Goal: Task Accomplishment & Management: Complete application form

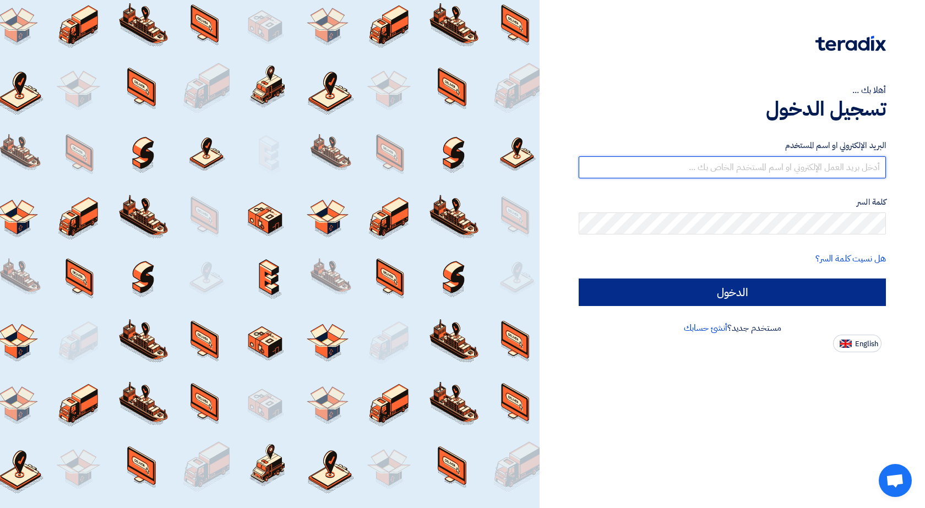
type input "[EMAIL_ADDRESS][DOMAIN_NAME]"
click at [691, 302] on input "الدخول" at bounding box center [732, 293] width 307 height 28
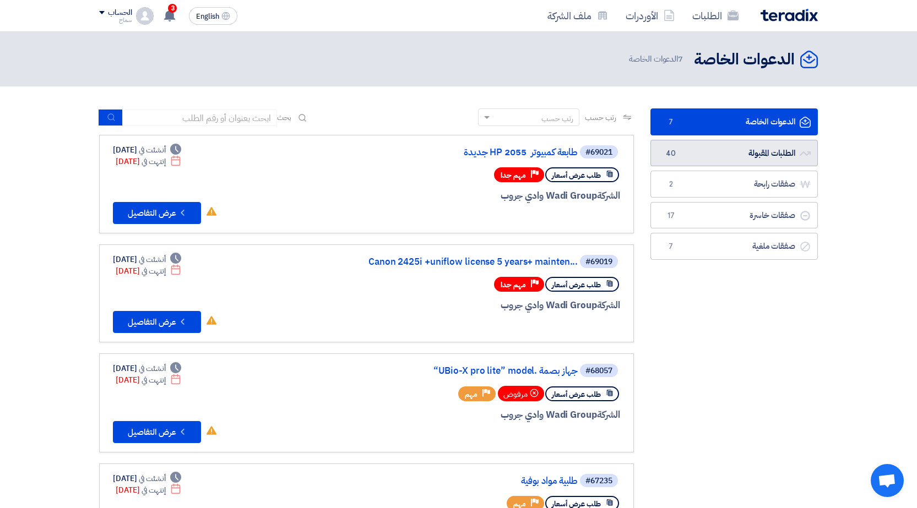
click at [759, 148] on link "الطلبات المقبولة الطلبات المقبولة 40" at bounding box center [733, 153] width 167 height 27
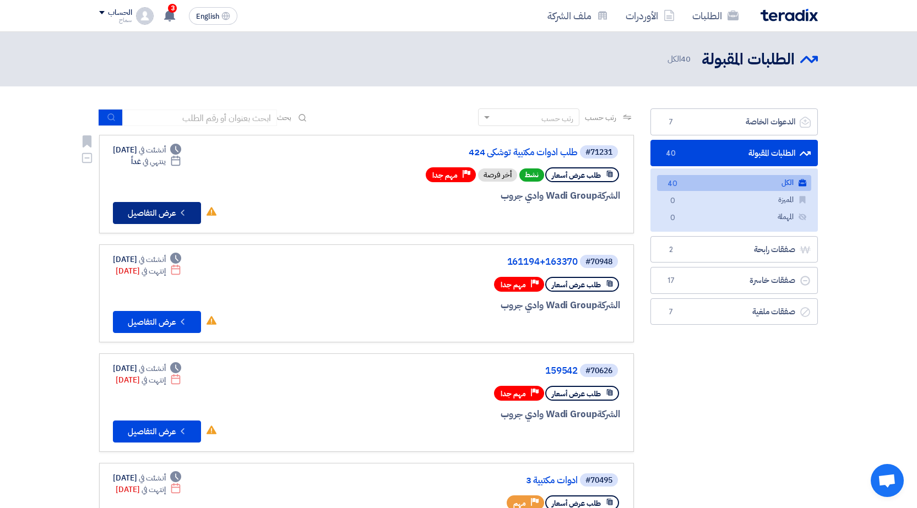
click at [173, 216] on button "Check details عرض التفاصيل" at bounding box center [157, 213] width 88 height 22
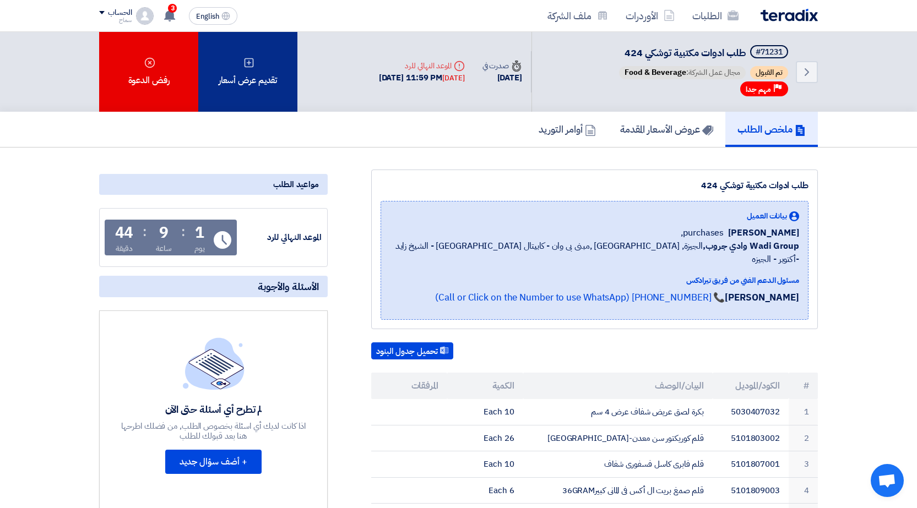
click at [265, 82] on div "تقديم عرض أسعار" at bounding box center [247, 72] width 99 height 80
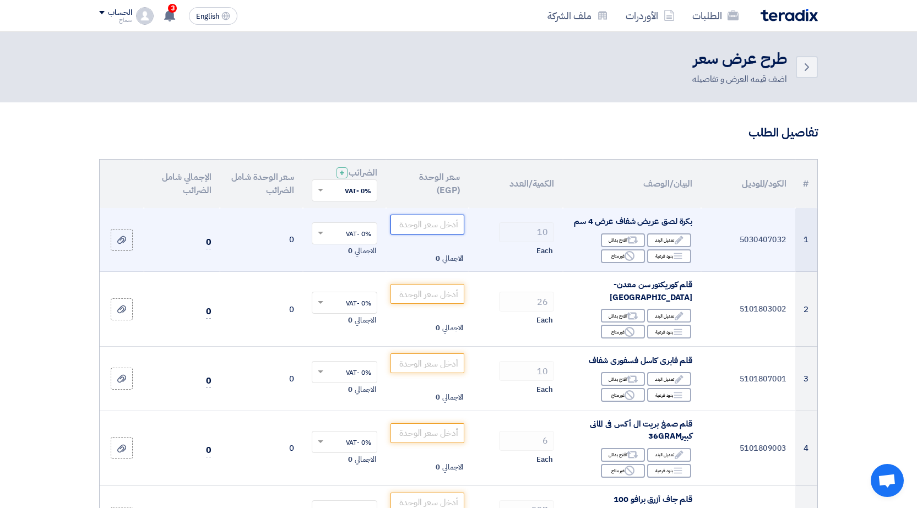
click at [449, 222] on input "number" at bounding box center [427, 225] width 74 height 20
click at [429, 222] on input "number" at bounding box center [427, 225] width 74 height 20
click at [679, 241] on use at bounding box center [678, 240] width 8 height 8
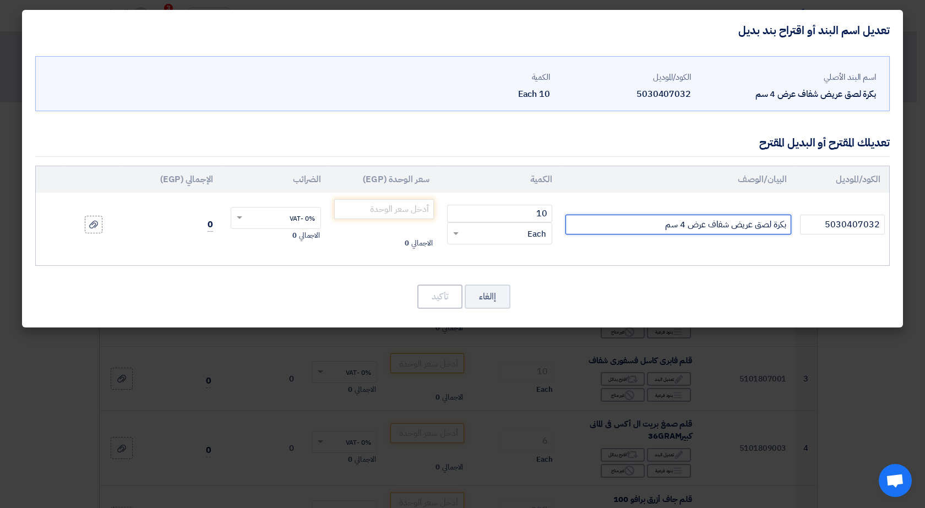
click at [611, 230] on input "بكرة لصق عريض شفاف عرض 4 سم" at bounding box center [678, 225] width 226 height 20
type input "بكرة لصق عريض شفاف عرض 4 سم 40 متر"
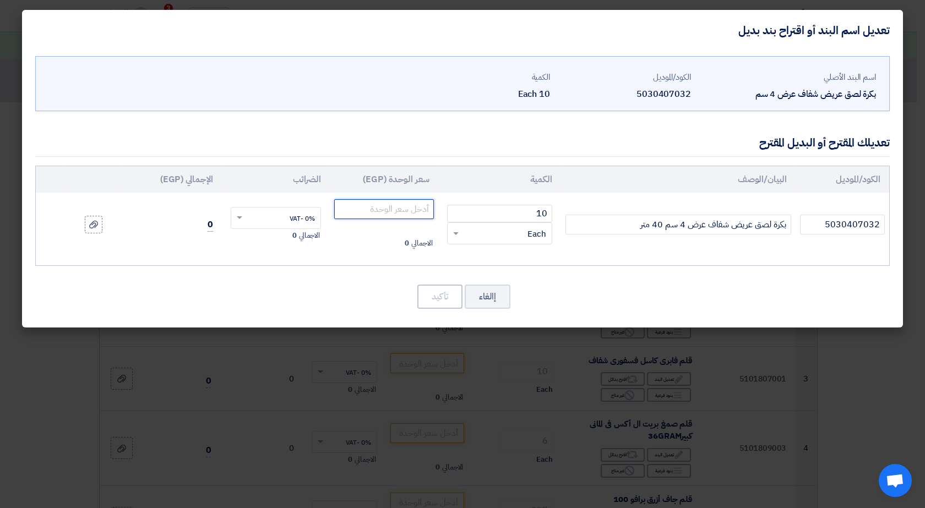
click at [397, 206] on input "number" at bounding box center [384, 209] width 100 height 20
type input "6.85"
click at [447, 293] on button "تأكيد" at bounding box center [439, 297] width 45 height 24
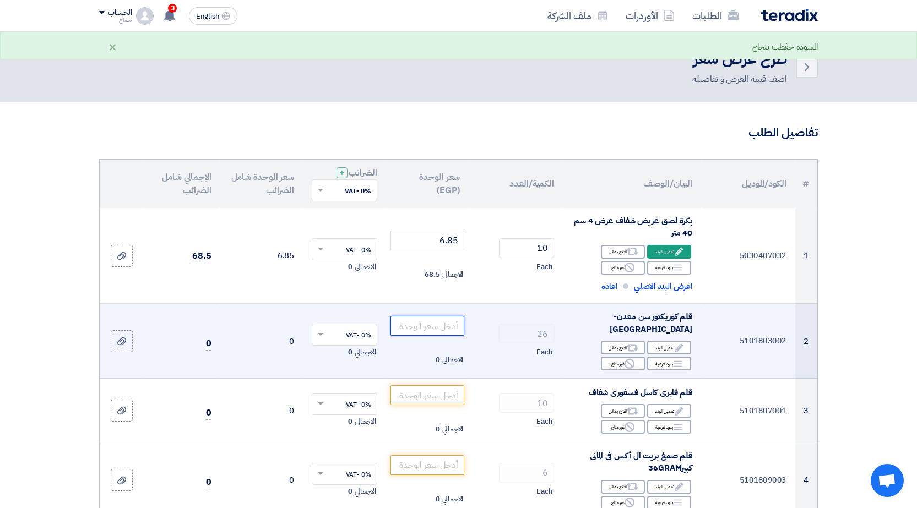
click at [414, 330] on input "number" at bounding box center [427, 326] width 74 height 20
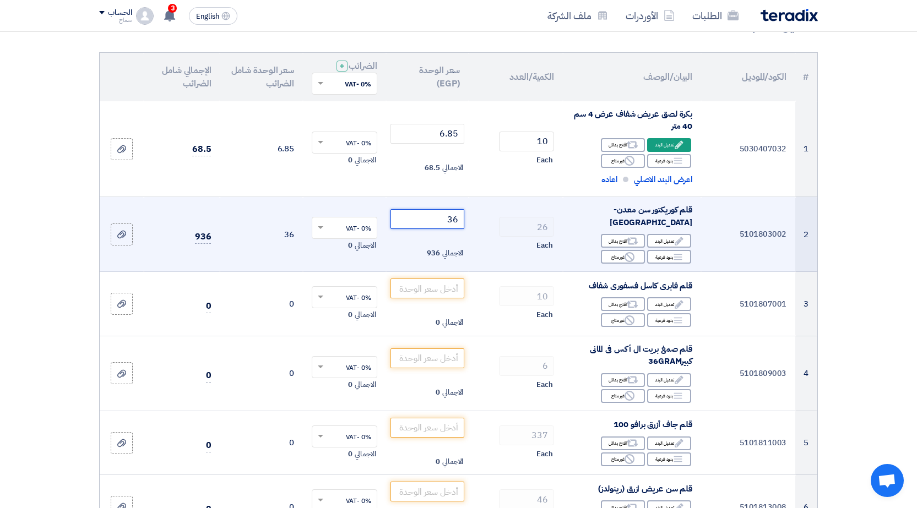
scroll to position [110, 0]
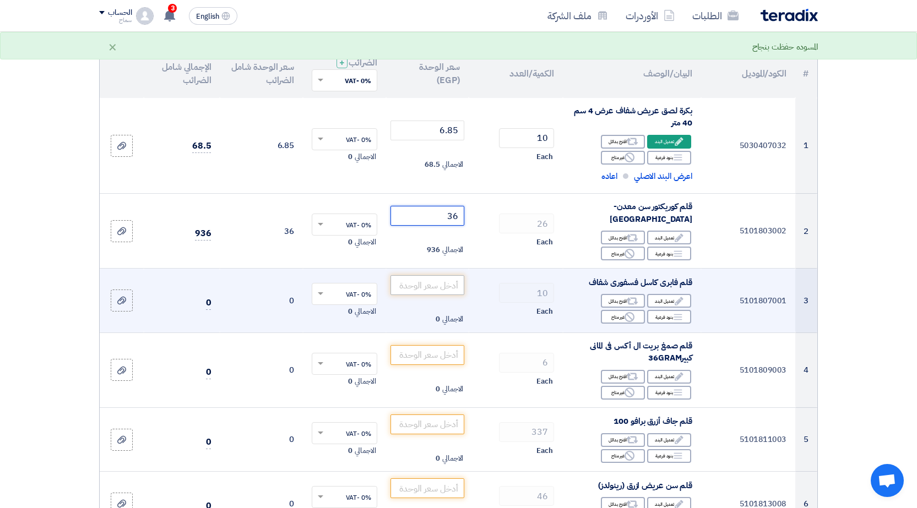
type input "36"
click at [423, 282] on input "number" at bounding box center [427, 285] width 74 height 20
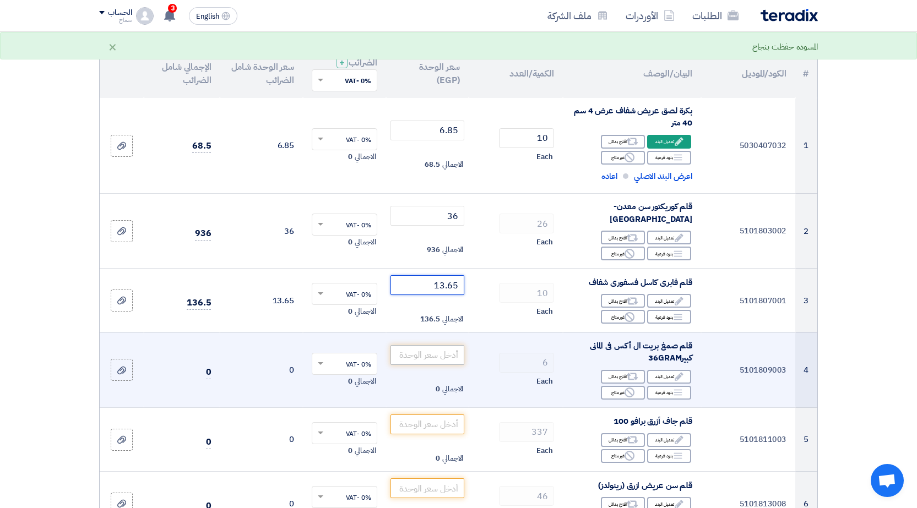
type input "13.65"
click at [421, 353] on input "number" at bounding box center [427, 355] width 74 height 20
type input "62"
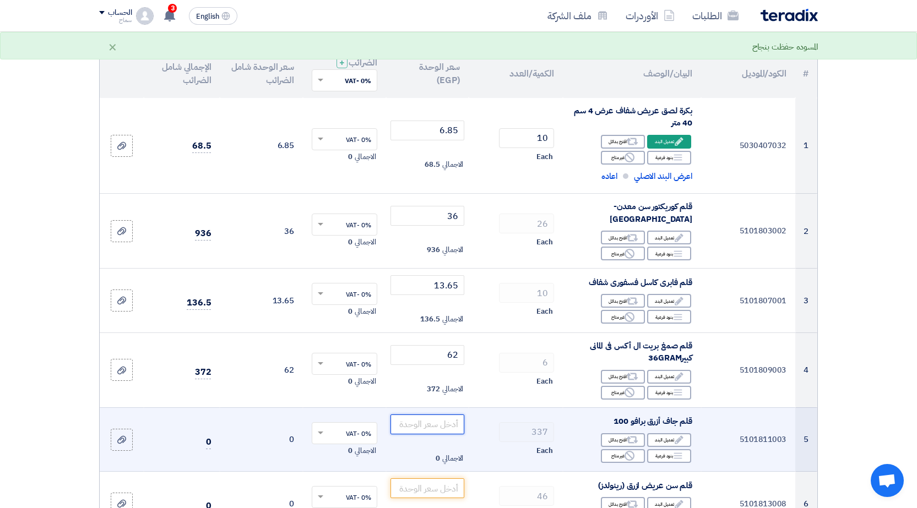
click at [444, 422] on input "number" at bounding box center [427, 425] width 74 height 20
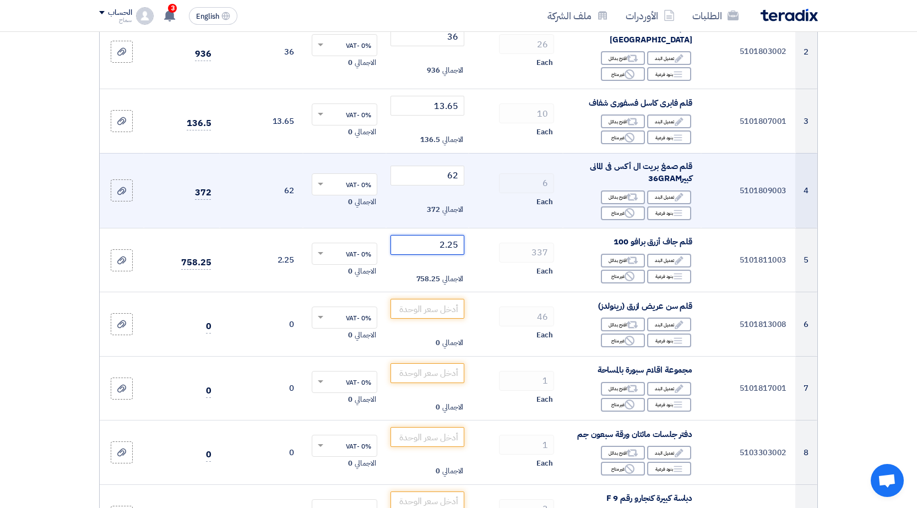
scroll to position [385, 0]
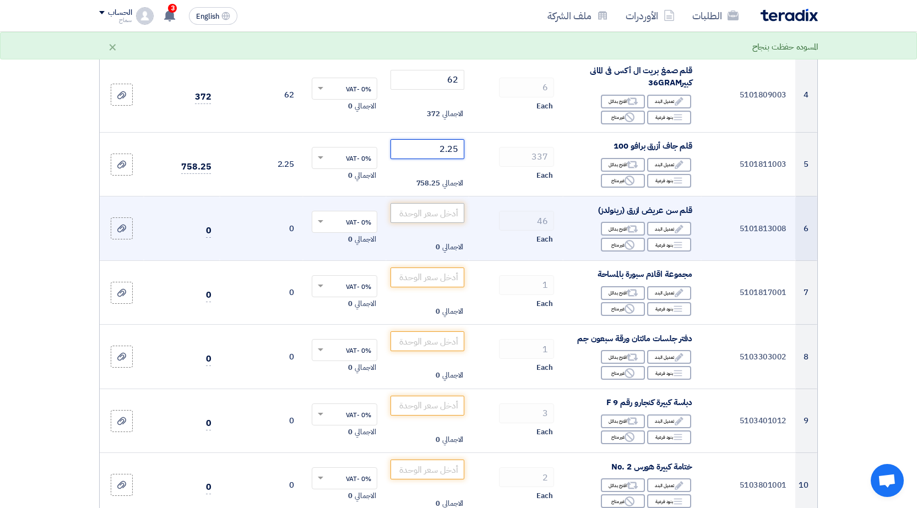
type input "2.25"
click at [427, 211] on input "number" at bounding box center [427, 213] width 74 height 20
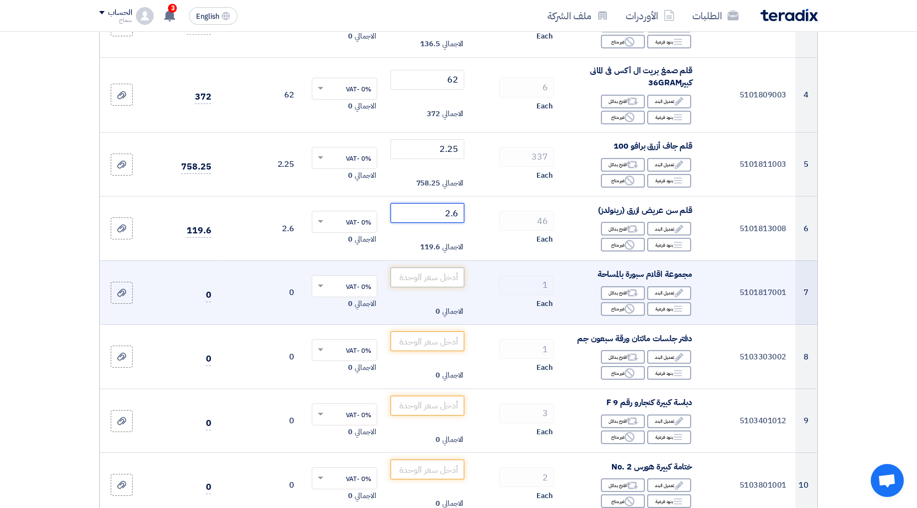
type input "2.6"
click at [453, 275] on input "number" at bounding box center [427, 278] width 74 height 20
click at [668, 291] on div "Edit تعديل البند" at bounding box center [669, 293] width 44 height 14
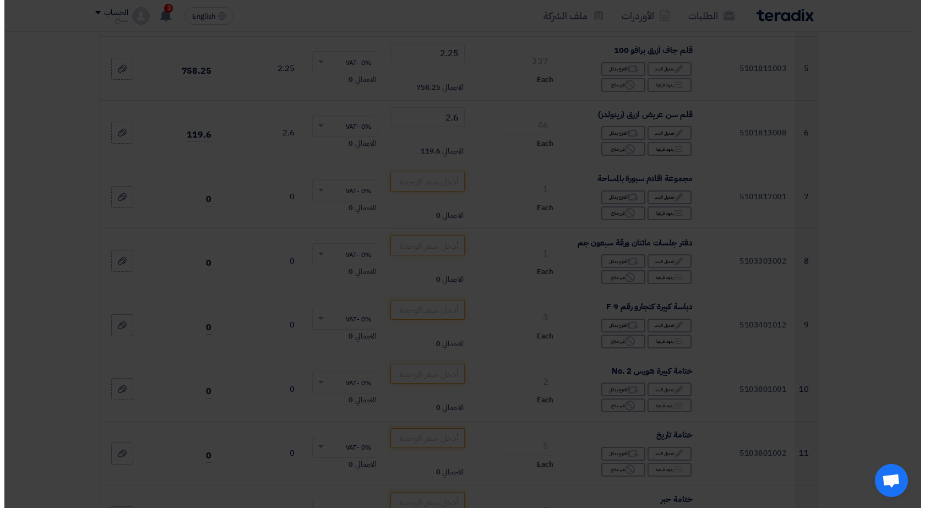
scroll to position [290, 0]
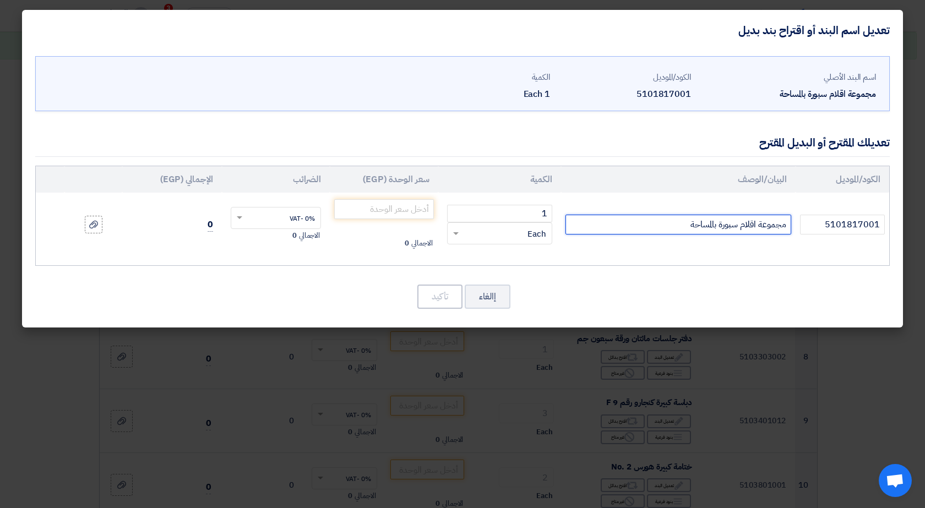
click at [773, 228] on input "مجموعة اقلام سبورة بالمساحة" at bounding box center [678, 225] width 226 height 20
click at [771, 228] on input "مجموعة اقلام سبورة بالمساحة" at bounding box center [678, 225] width 226 height 20
drag, startPoint x: 761, startPoint y: 224, endPoint x: 786, endPoint y: 222, distance: 24.8
click at [786, 222] on input "مجموعة اقلام سبورة بالمساحة" at bounding box center [678, 225] width 226 height 20
click at [788, 224] on input "ة اقلام سبورة بالمساحة" at bounding box center [678, 225] width 226 height 20
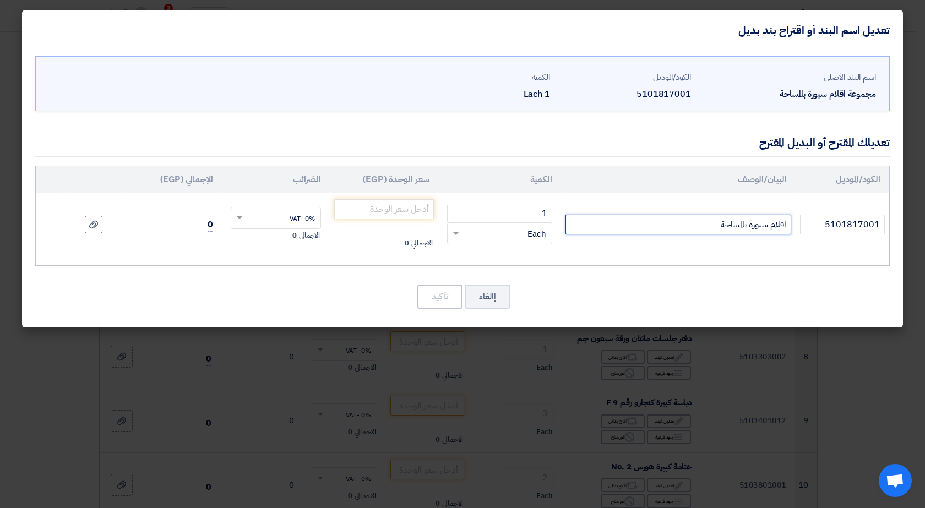
click at [726, 223] on input "اقلام سبورة بالمساحة" at bounding box center [678, 225] width 226 height 20
type input "اقلام سبورة"
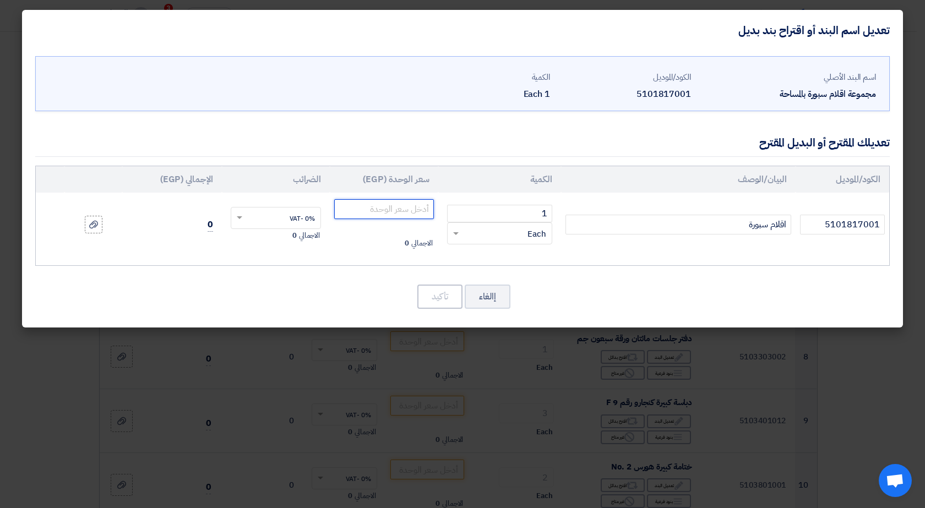
click at [370, 210] on input "number" at bounding box center [384, 209] width 100 height 20
type input "7"
click at [426, 292] on button "تأكيد" at bounding box center [439, 297] width 45 height 24
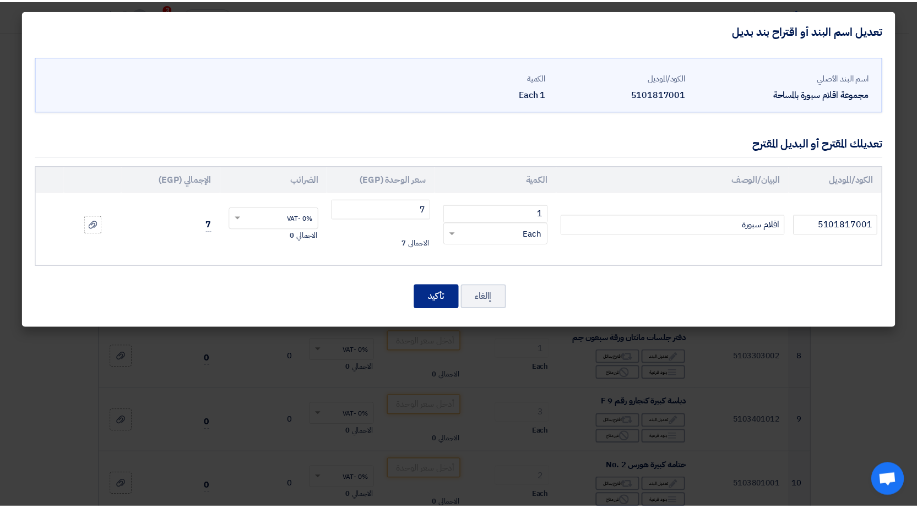
scroll to position [385, 0]
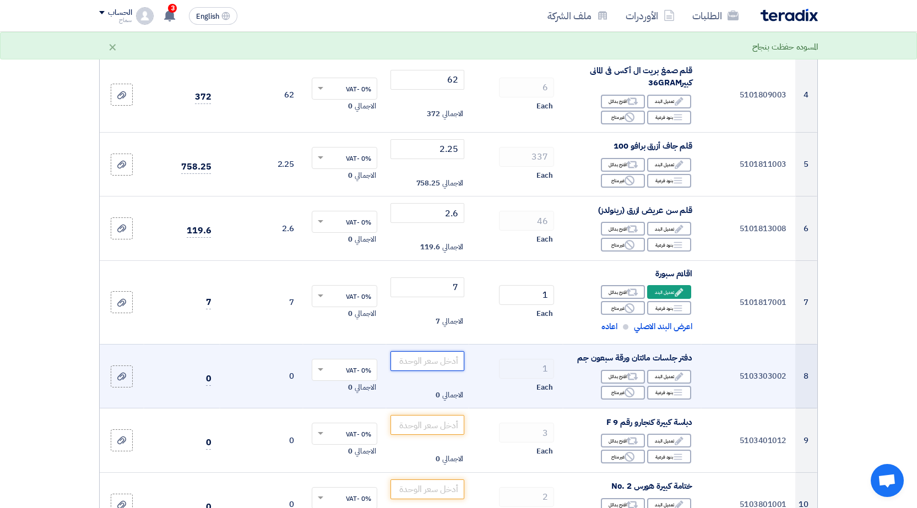
click at [428, 361] on input "number" at bounding box center [427, 361] width 74 height 20
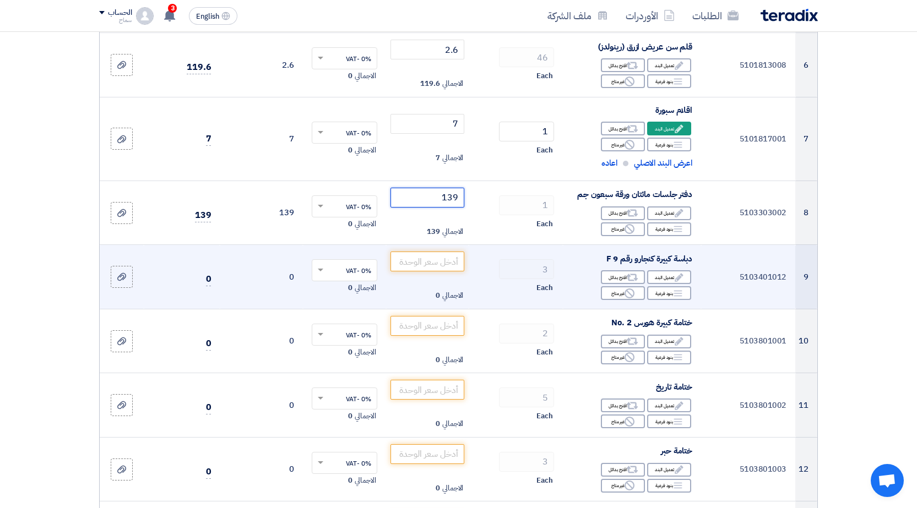
scroll to position [551, 0]
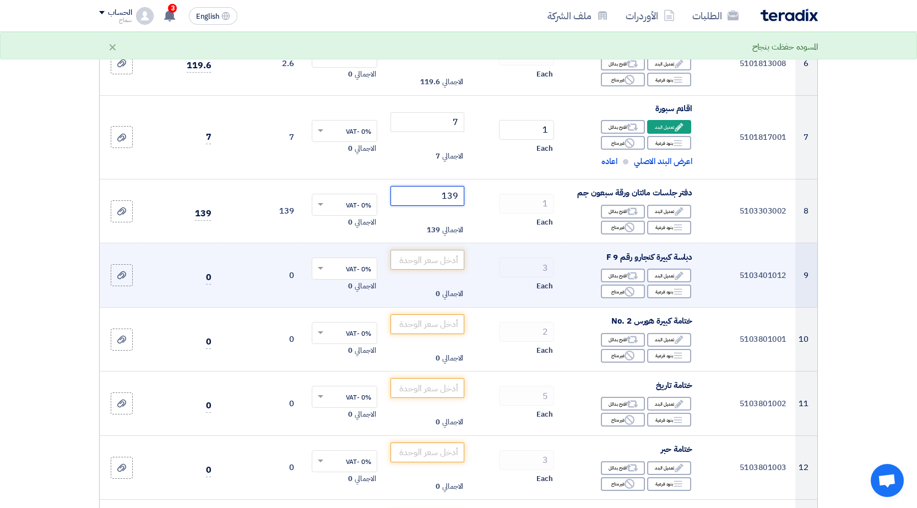
type input "139"
click at [425, 257] on input "number" at bounding box center [427, 260] width 74 height 20
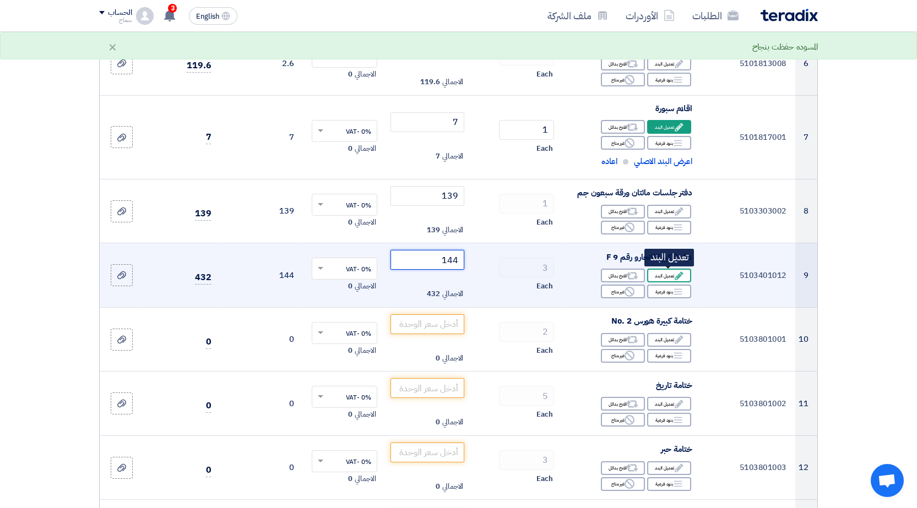
type input "144"
click at [688, 277] on div "Edit تعديل البند" at bounding box center [669, 276] width 44 height 14
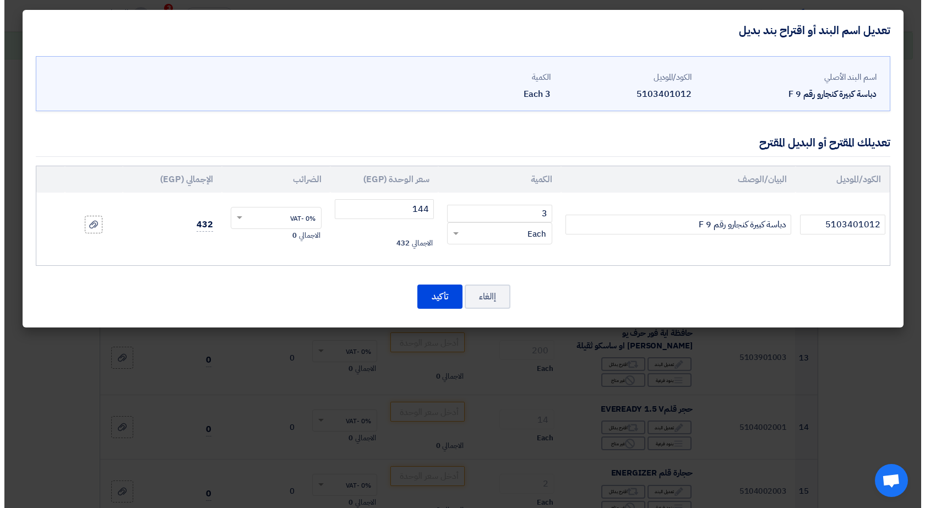
scroll to position [455, 0]
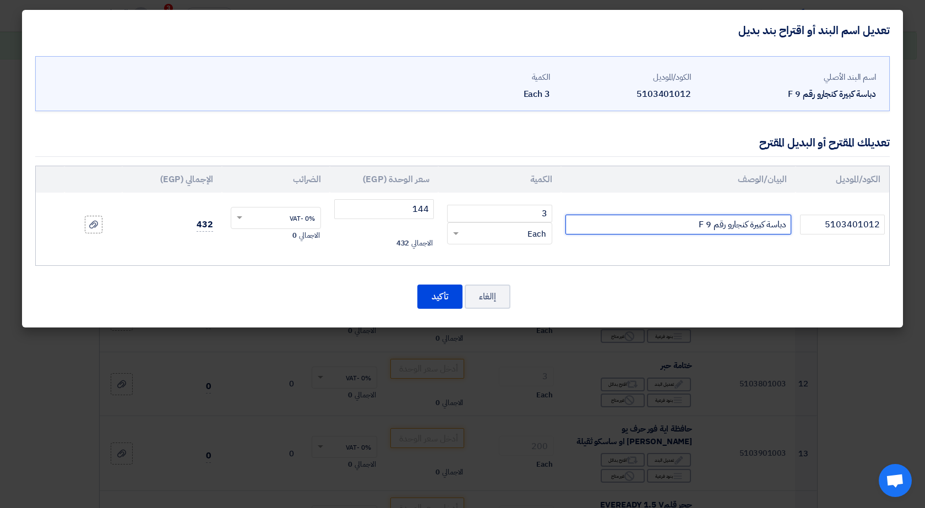
drag, startPoint x: 699, startPoint y: 221, endPoint x: 702, endPoint y: 226, distance: 6.0
click at [702, 226] on input "دباسة كبيرة كنجارو رقم 9 F" at bounding box center [678, 225] width 226 height 20
type input "دباسة كبيرة كنجارو رقم 9 b"
click at [430, 296] on button "تأكيد" at bounding box center [439, 297] width 45 height 24
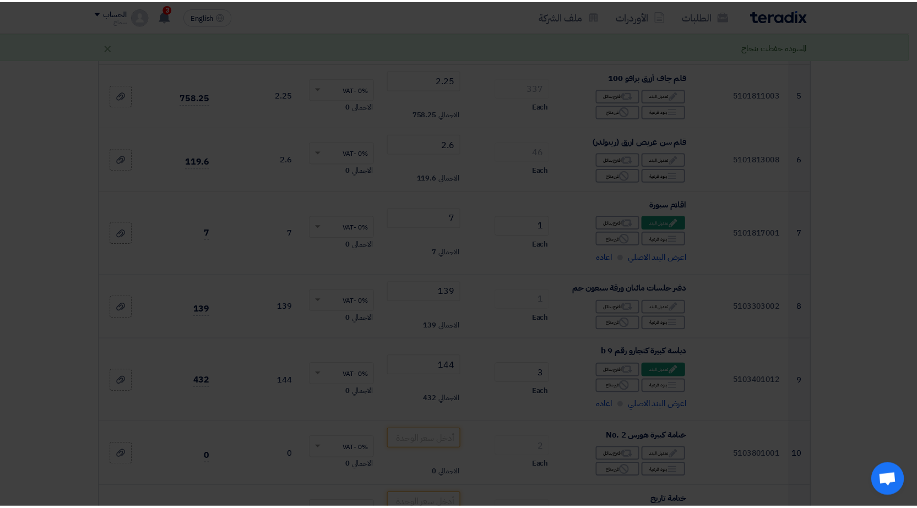
scroll to position [551, 0]
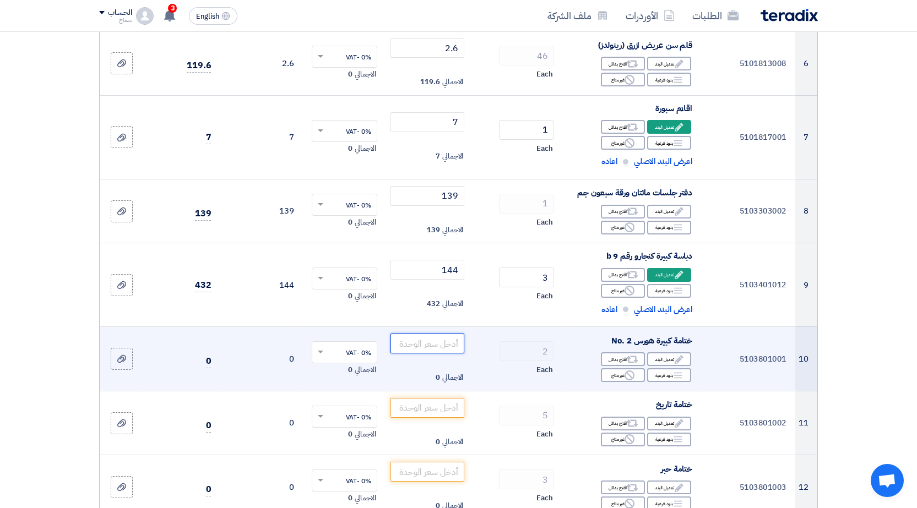
click at [418, 345] on input "number" at bounding box center [427, 344] width 74 height 20
click at [652, 362] on div "Edit تعديل البند" at bounding box center [669, 359] width 44 height 14
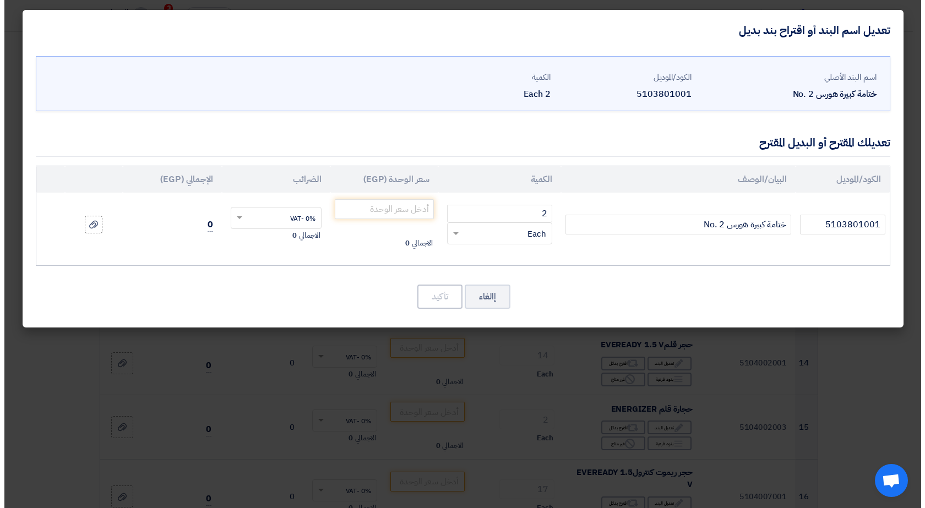
scroll to position [455, 0]
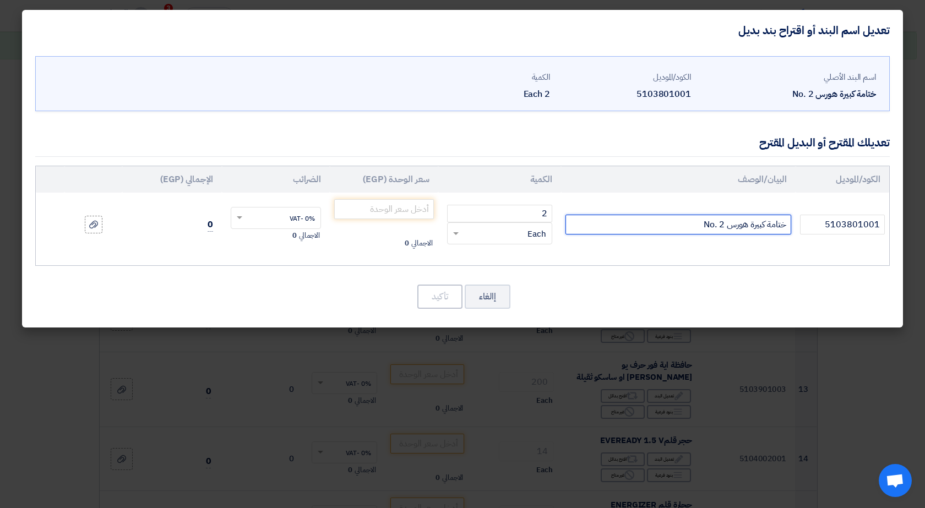
click at [729, 224] on input "ختامة كبيرة هورس No. 2" at bounding box center [678, 225] width 226 height 20
click at [737, 227] on input "ختامة كبيرة هورس No. 2" at bounding box center [678, 225] width 226 height 20
click at [727, 226] on input "ختامة كبيرة فلاور No. 2" at bounding box center [678, 225] width 226 height 20
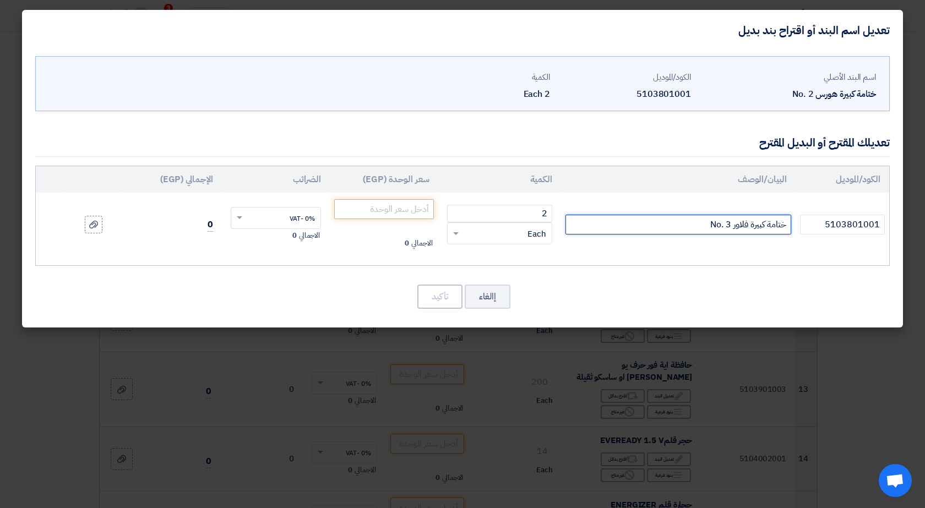
type input "ختامة كبيرة فلاور No. 3"
click at [360, 208] on input "number" at bounding box center [384, 209] width 100 height 20
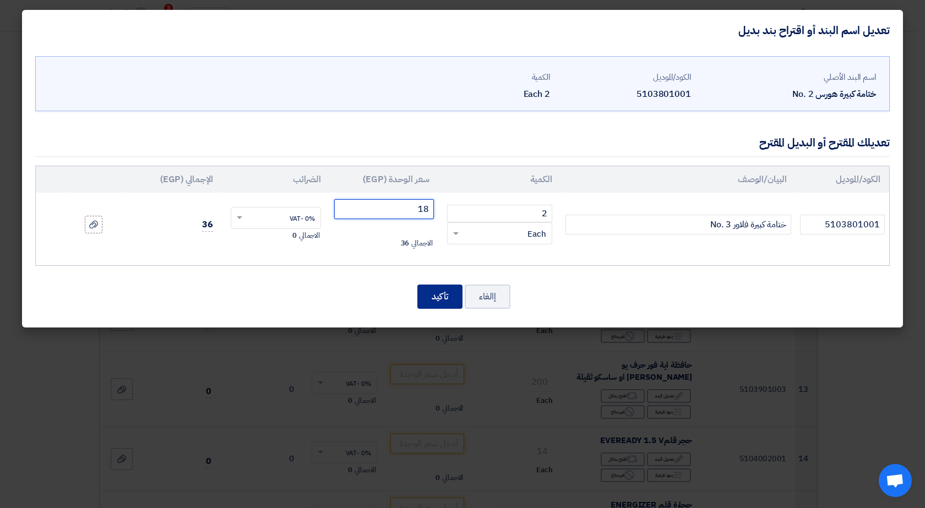
type input "18"
click at [442, 298] on button "تأكيد" at bounding box center [439, 297] width 45 height 24
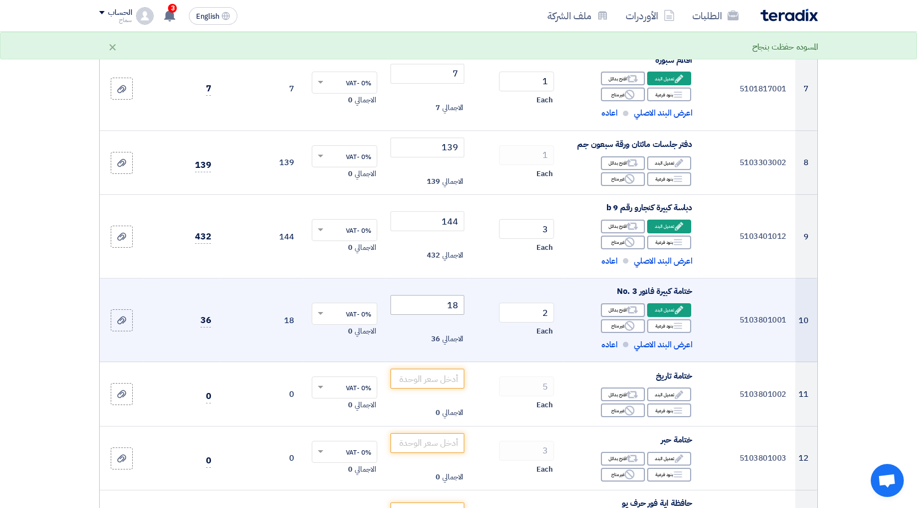
scroll to position [661, 0]
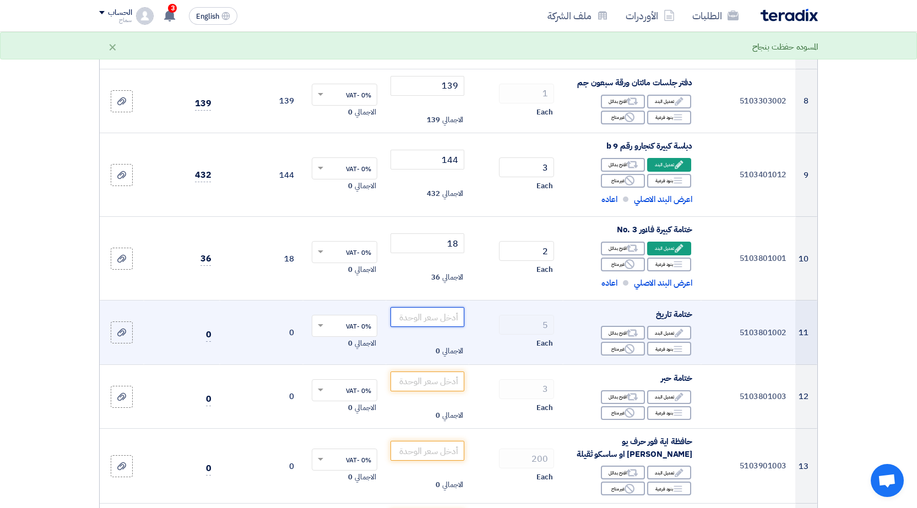
click at [433, 321] on input "number" at bounding box center [427, 317] width 74 height 20
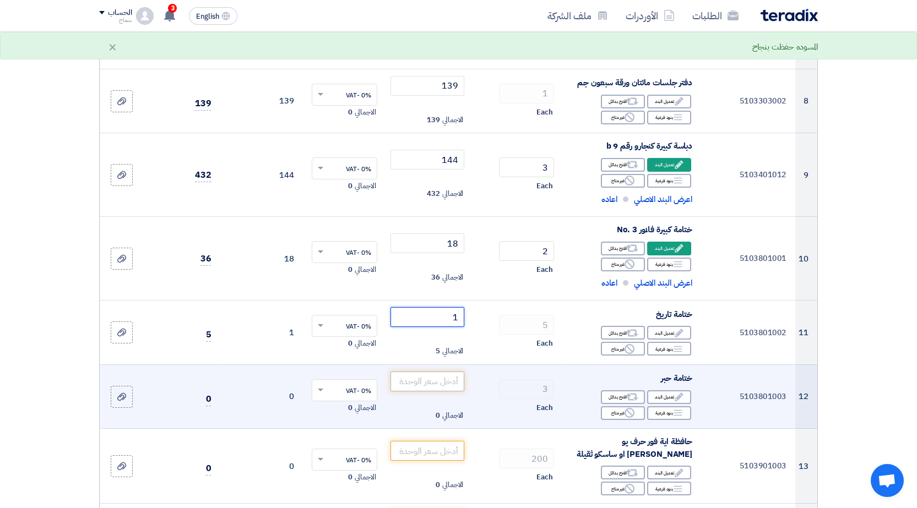
type input "1"
click at [446, 382] on input "number" at bounding box center [427, 382] width 74 height 20
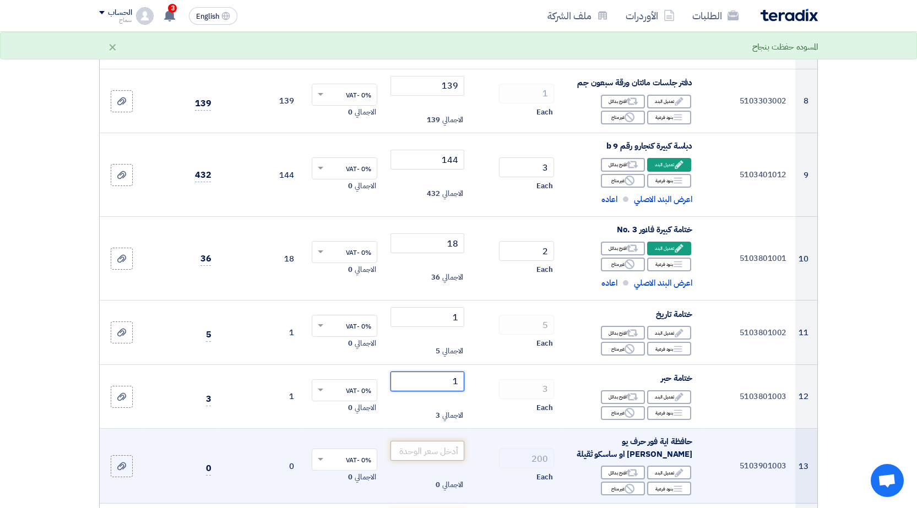
type input "1"
click at [434, 453] on input "number" at bounding box center [427, 451] width 74 height 20
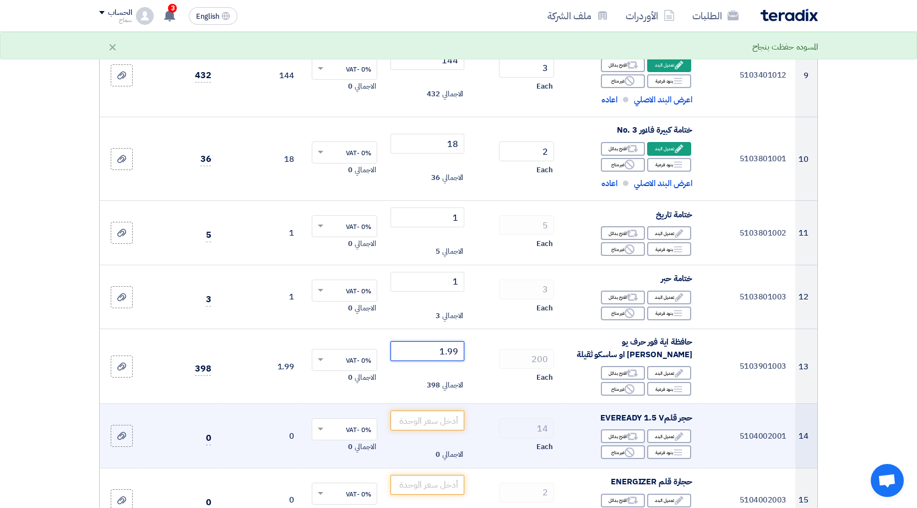
scroll to position [881, 0]
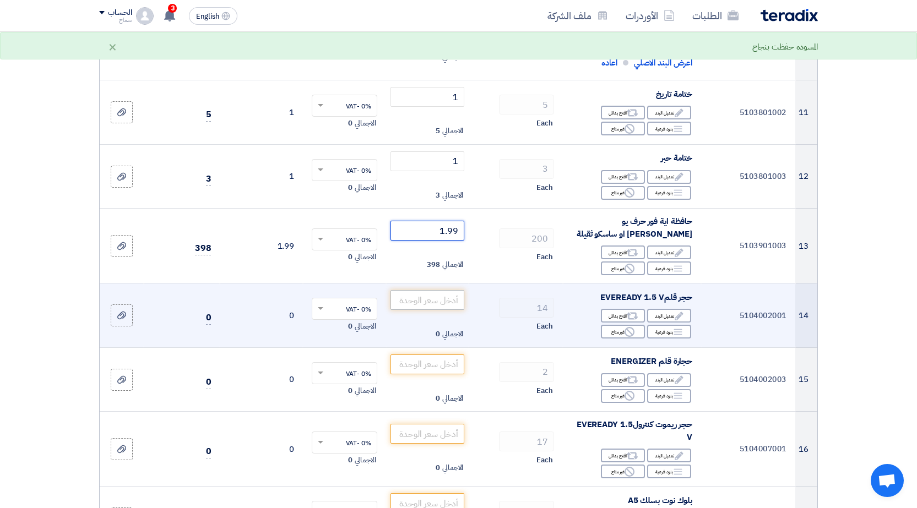
type input "1.99"
click at [413, 302] on input "number" at bounding box center [427, 300] width 74 height 20
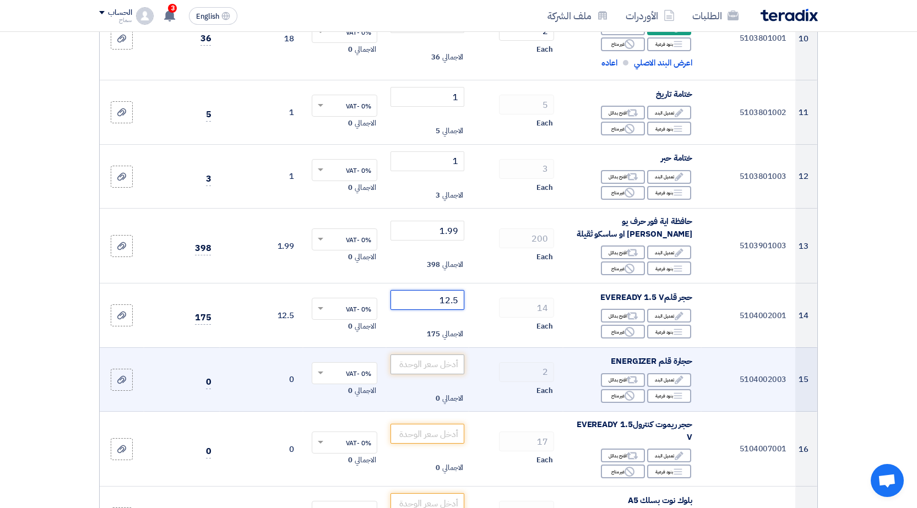
type input "12.5"
click at [424, 367] on input "number" at bounding box center [427, 365] width 74 height 20
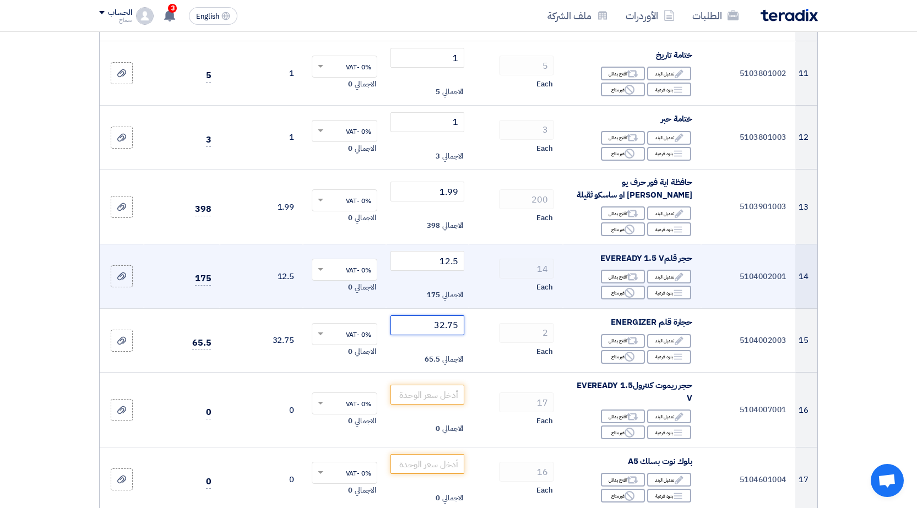
scroll to position [936, 0]
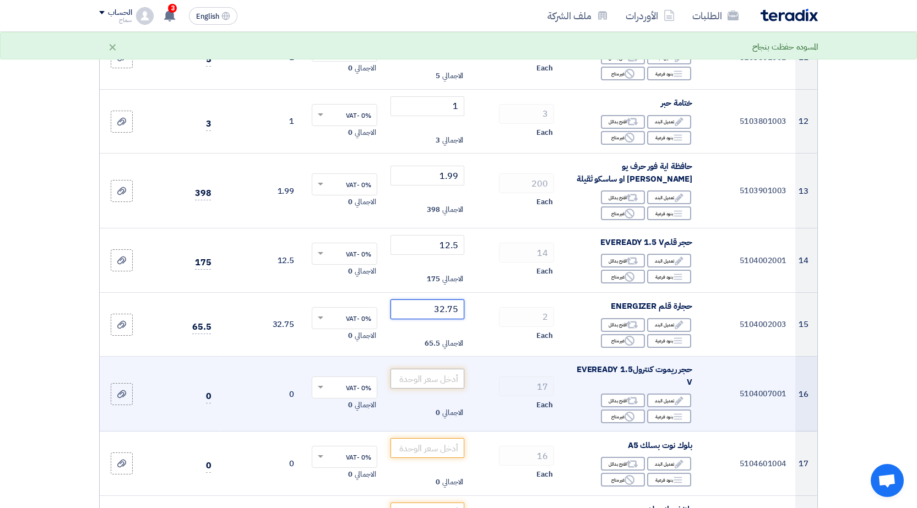
type input "32.75"
click at [412, 374] on input "number" at bounding box center [427, 379] width 74 height 20
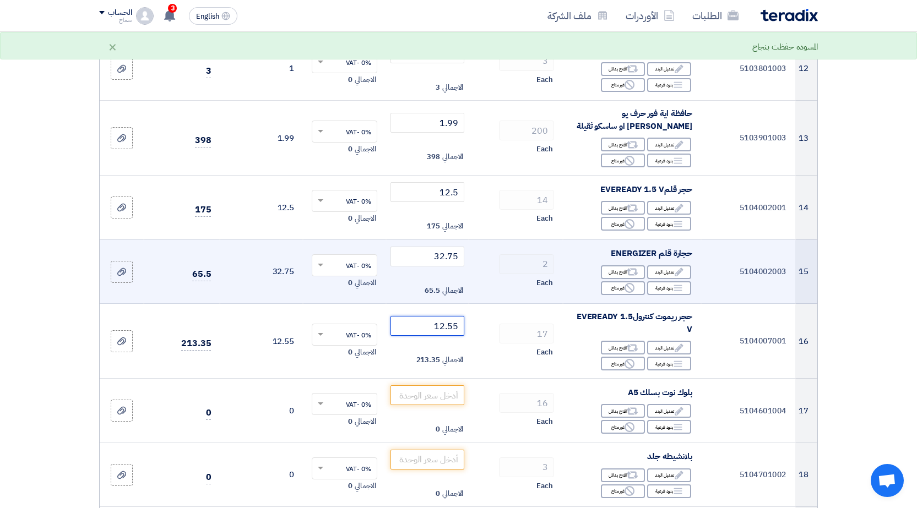
scroll to position [1046, 0]
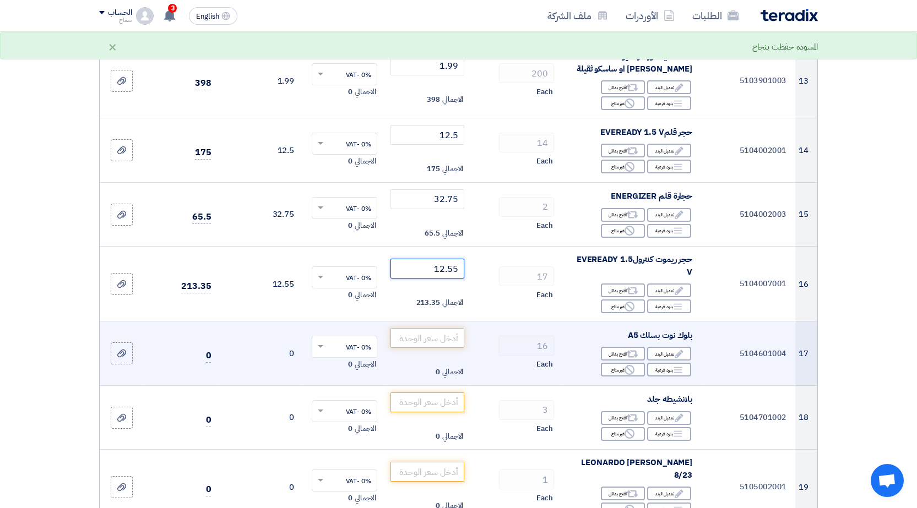
type input "12.55"
click at [419, 334] on input "number" at bounding box center [427, 338] width 74 height 20
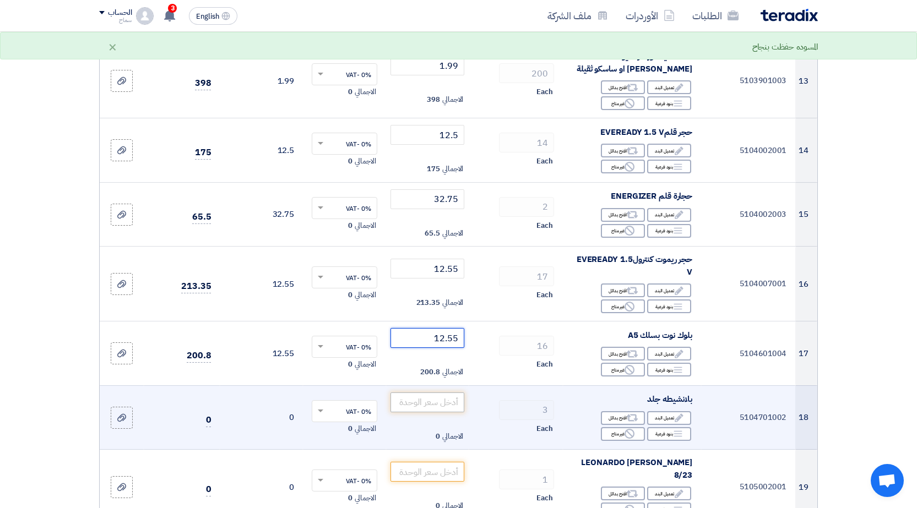
type input "12.55"
click at [428, 399] on input "number" at bounding box center [427, 403] width 74 height 20
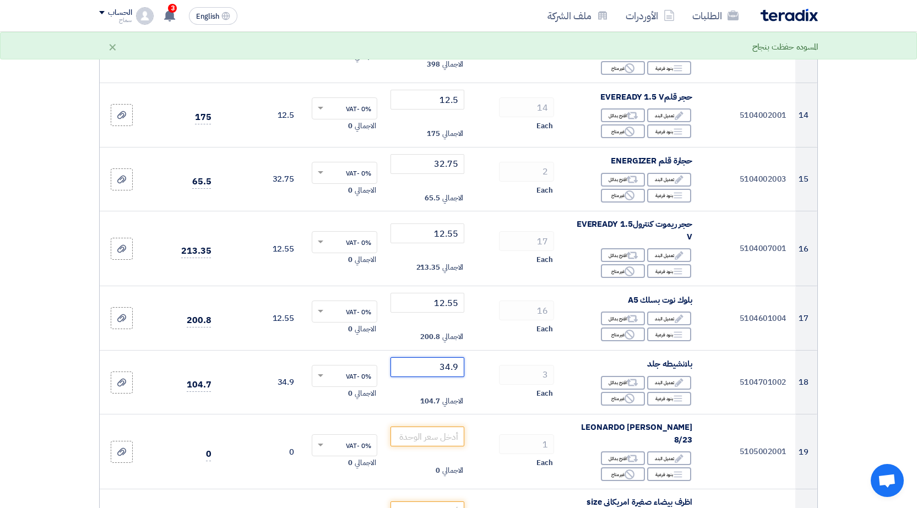
scroll to position [1101, 0]
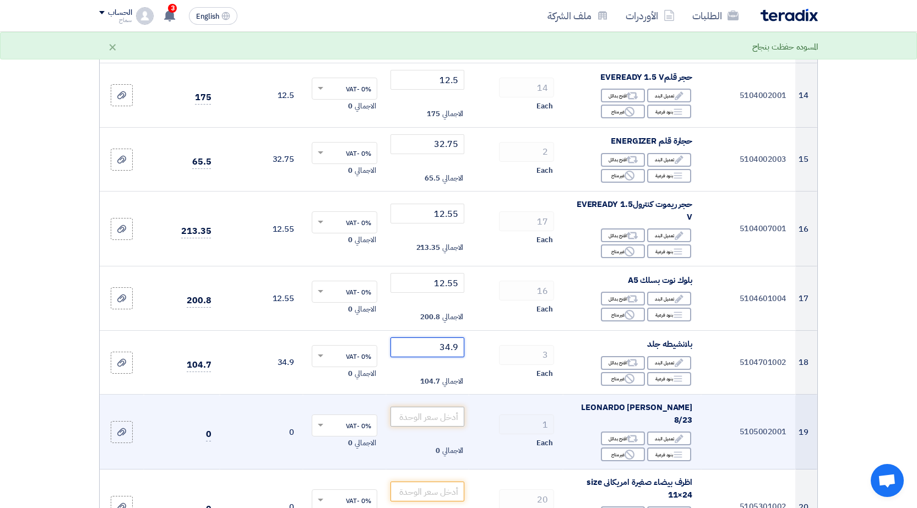
type input "34.9"
click at [412, 408] on input "number" at bounding box center [427, 417] width 74 height 20
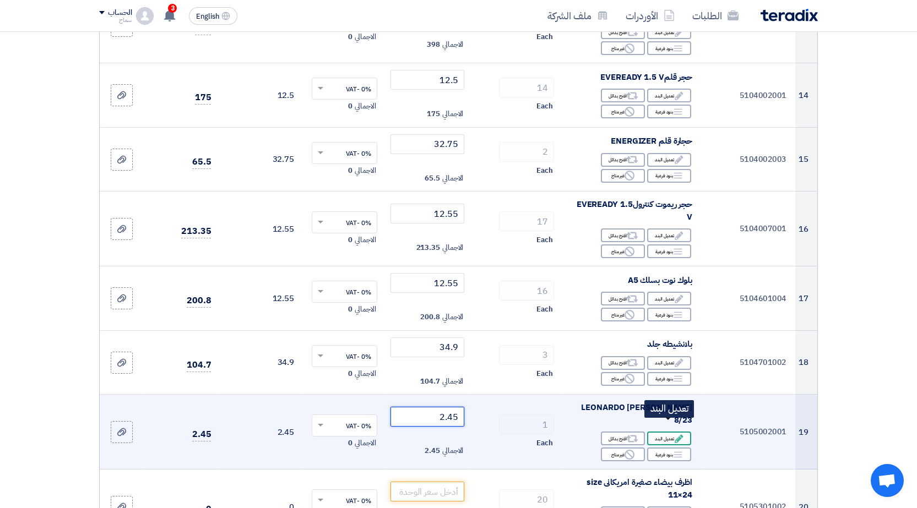
type input "2.45"
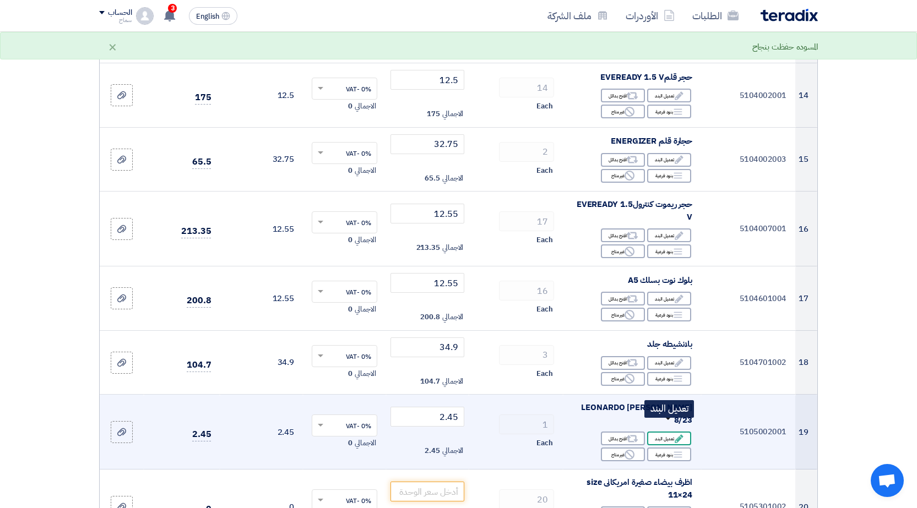
click at [671, 432] on div "Edit تعديل البند" at bounding box center [669, 439] width 44 height 14
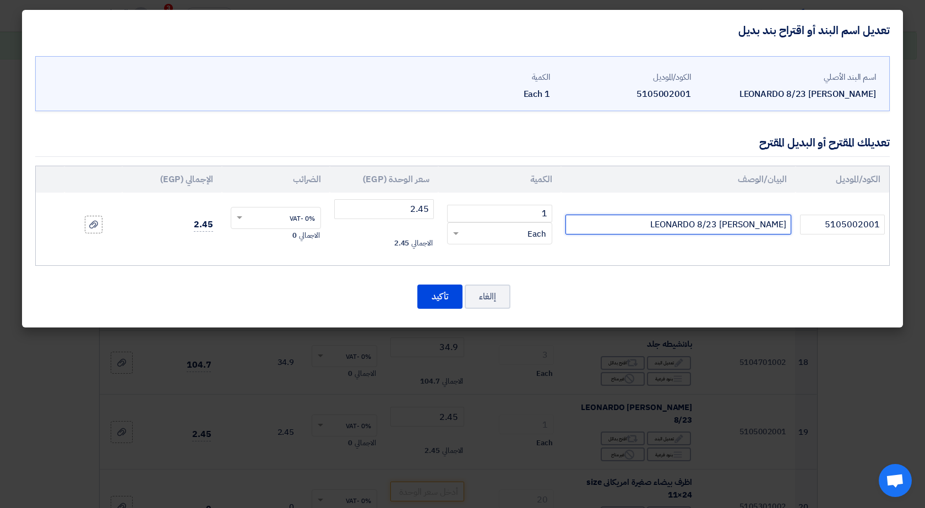
click at [689, 221] on input "[PERSON_NAME] LEONARDO 8/23" at bounding box center [678, 225] width 226 height 20
click at [731, 227] on input "بكرة سوليتيب 8/23" at bounding box center [678, 225] width 226 height 20
click at [718, 223] on input "بكرة سوليتيب 8/" at bounding box center [678, 225] width 226 height 20
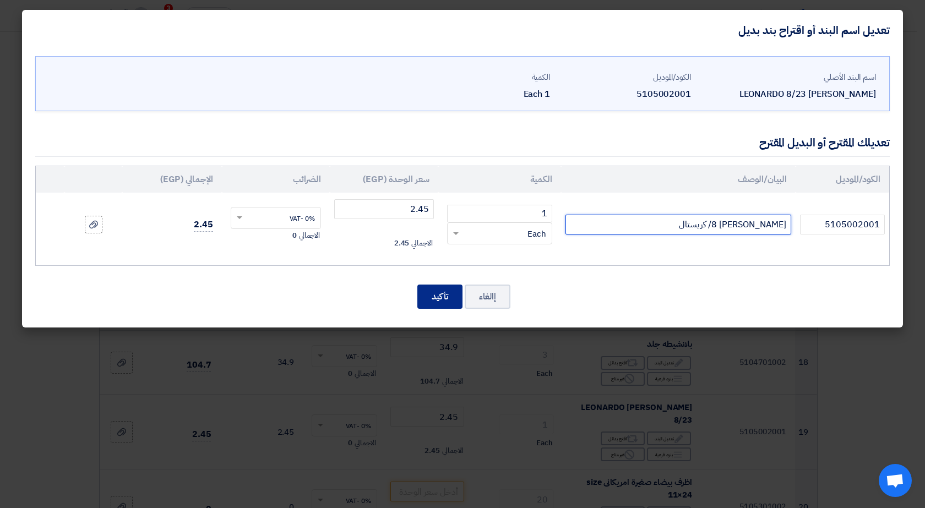
type input "[PERSON_NAME] 8/ كريستال"
click at [433, 303] on button "تأكيد" at bounding box center [439, 297] width 45 height 24
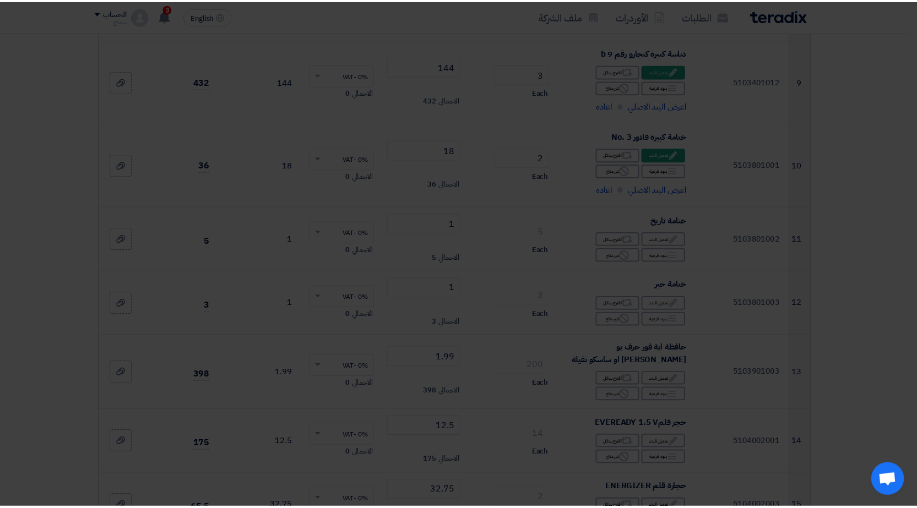
scroll to position [1101, 0]
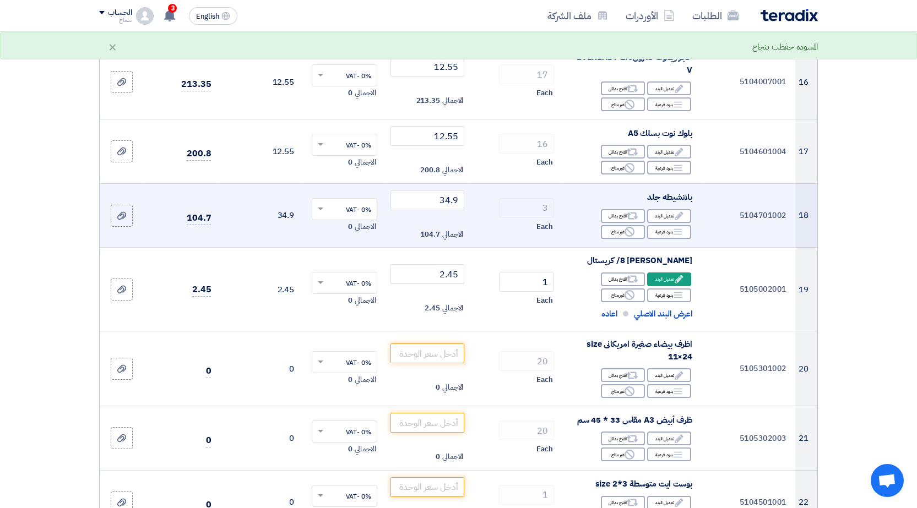
scroll to position [1266, 0]
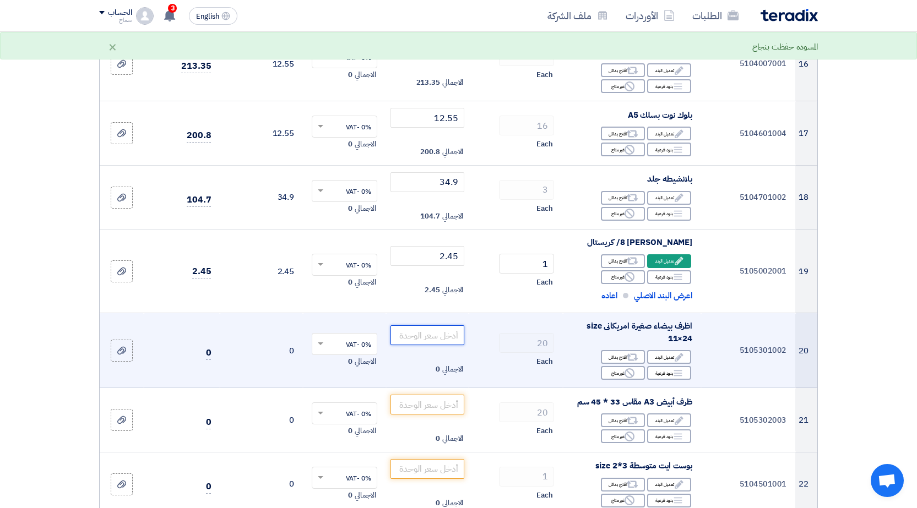
click at [423, 337] on input "number" at bounding box center [427, 335] width 74 height 20
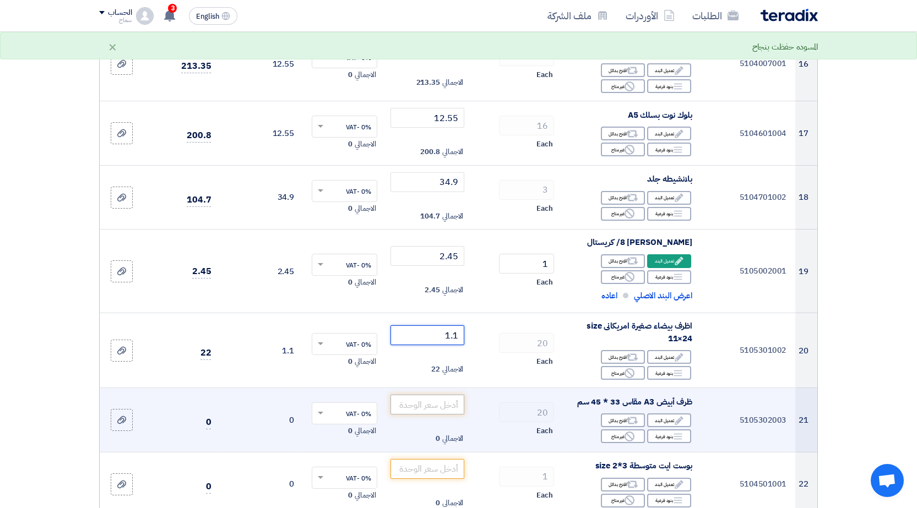
type input "1.1"
click at [415, 400] on input "number" at bounding box center [427, 405] width 74 height 20
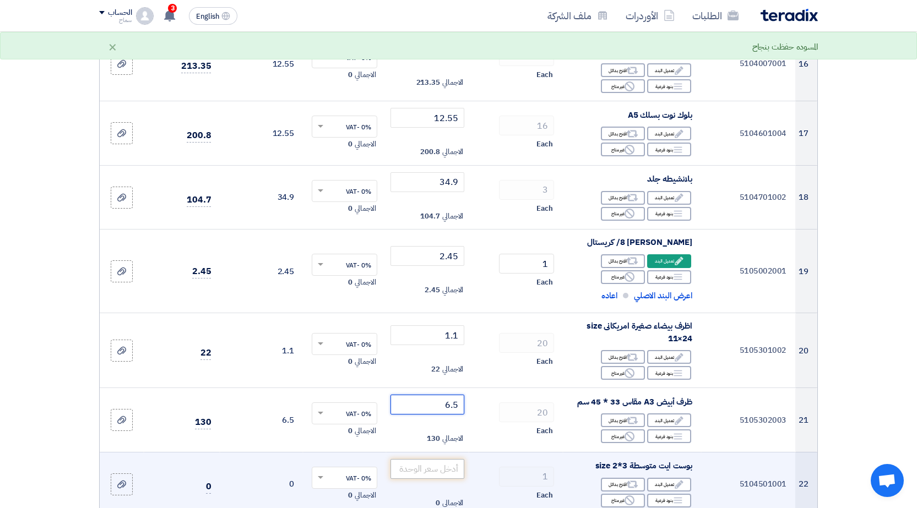
type input "6.5"
click at [405, 473] on input "number" at bounding box center [427, 469] width 74 height 20
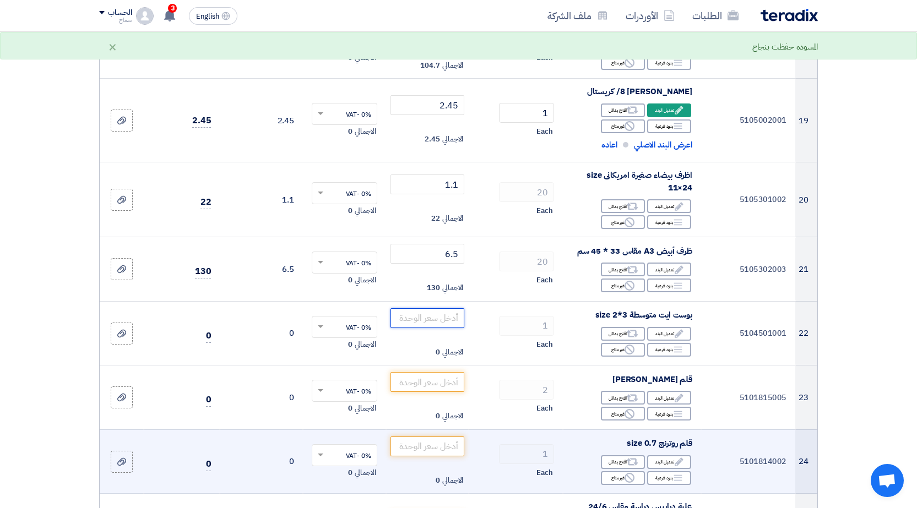
scroll to position [1431, 0]
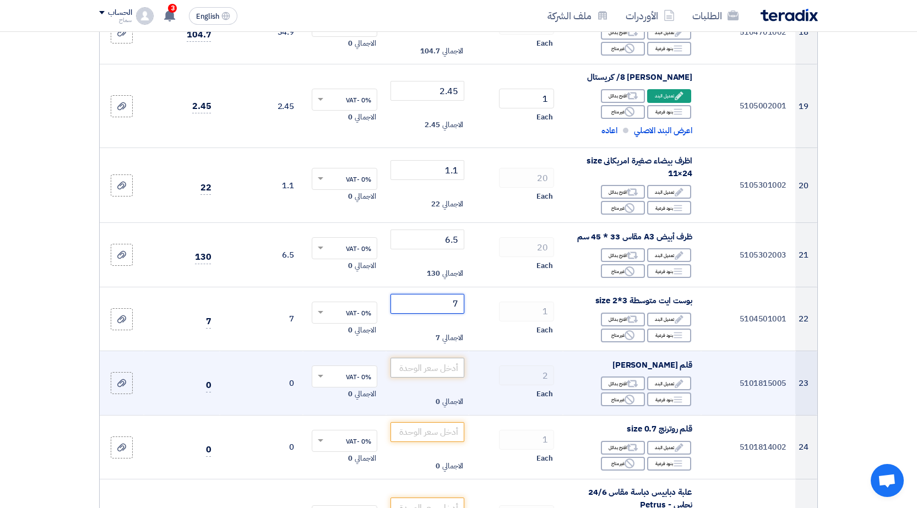
type input "7"
click at [406, 366] on input "number" at bounding box center [427, 368] width 74 height 20
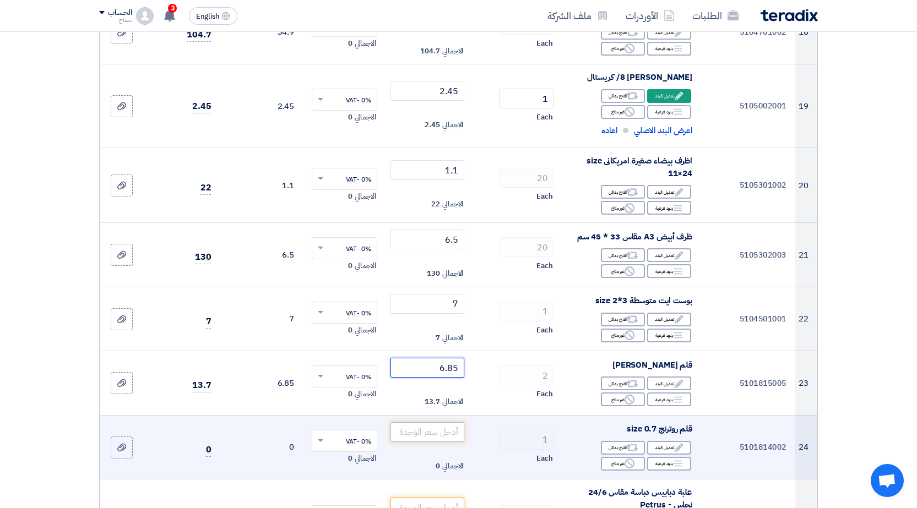
type input "6.85"
click at [438, 437] on input "number" at bounding box center [427, 432] width 74 height 20
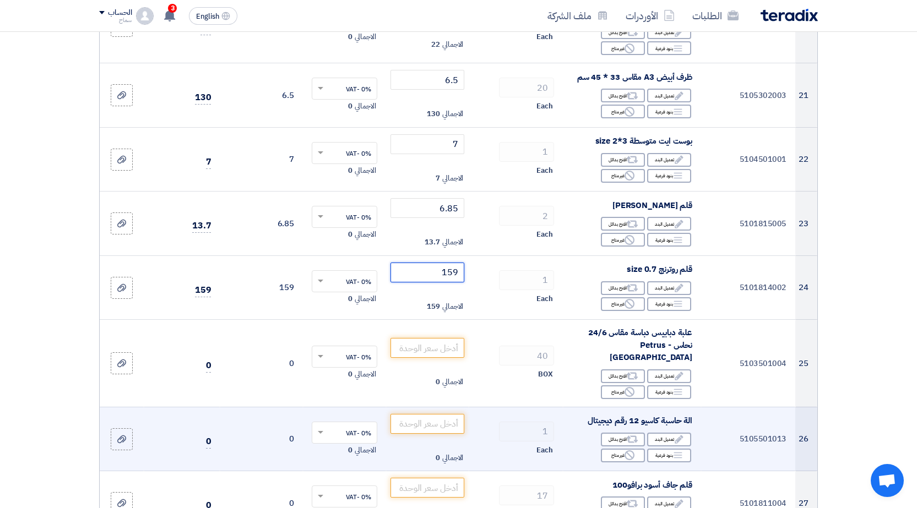
scroll to position [1596, 0]
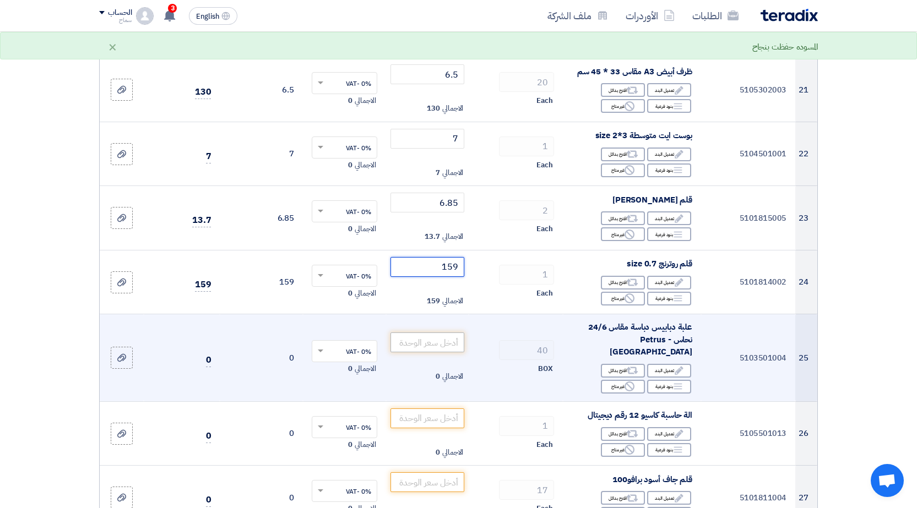
type input "159"
click at [419, 340] on input "number" at bounding box center [427, 343] width 74 height 20
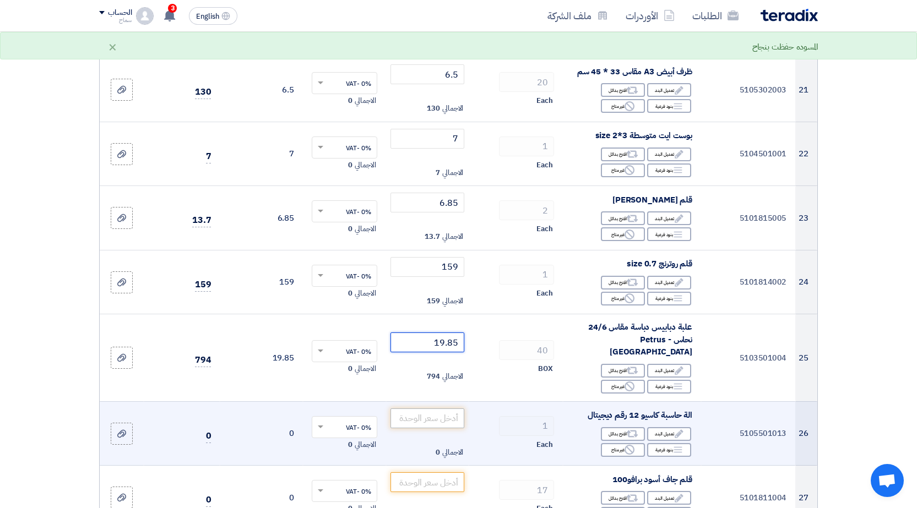
type input "19.85"
click at [416, 408] on input "number" at bounding box center [427, 418] width 74 height 20
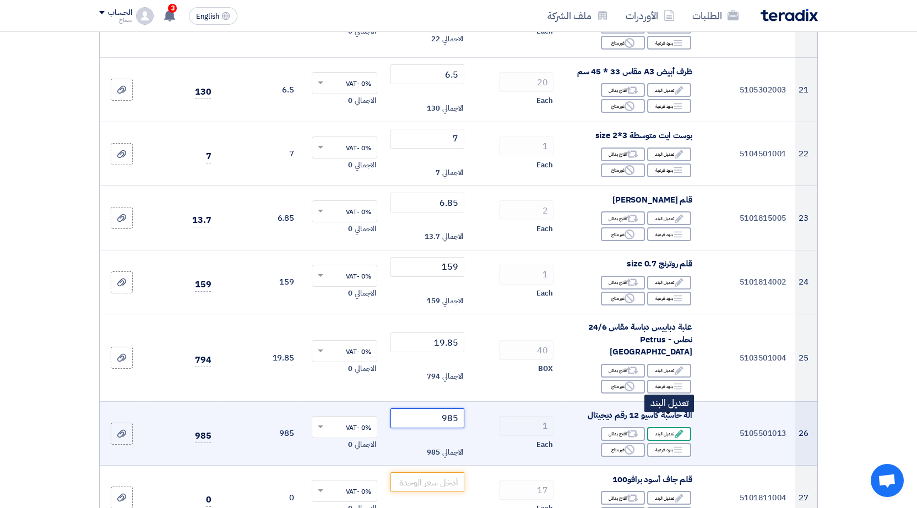
type input "985"
click at [677, 429] on icon "Edit" at bounding box center [679, 434] width 10 height 10
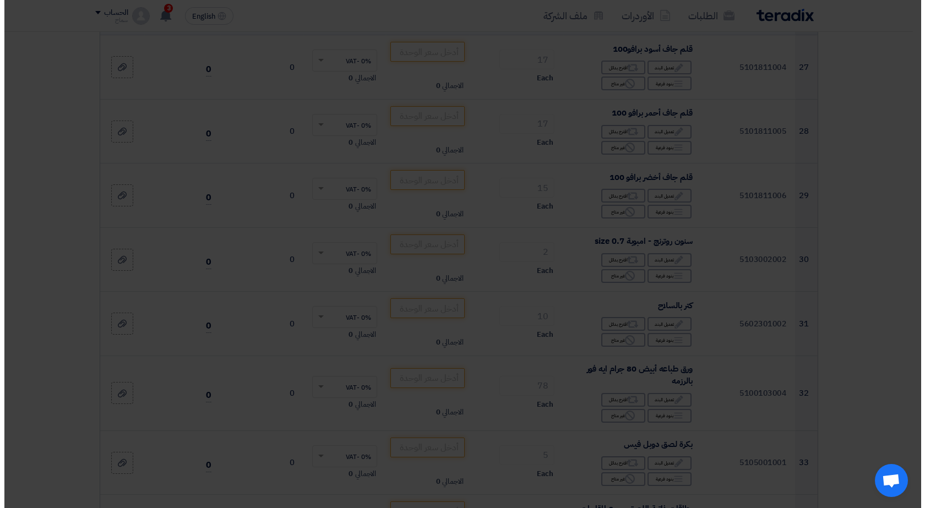
scroll to position [1166, 0]
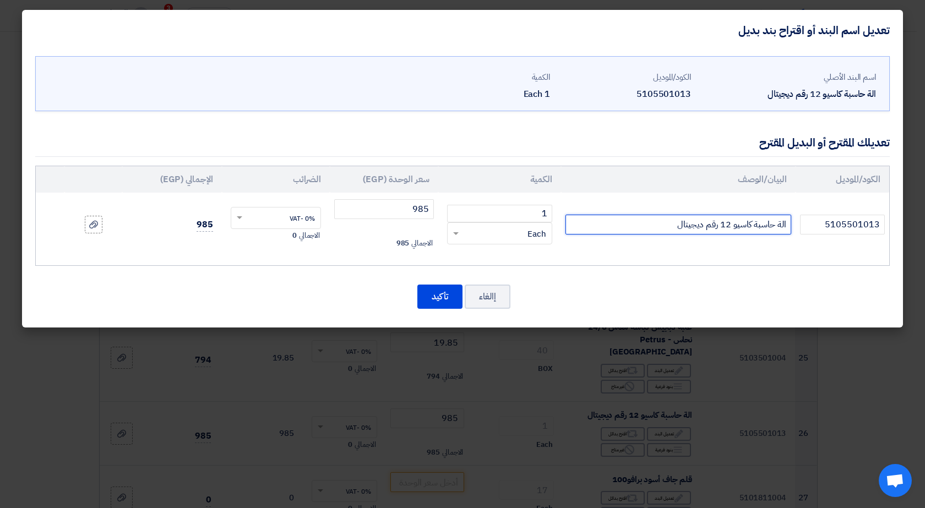
click at [668, 223] on input "الة حاسبة كاسيو 12 رقم ديجيتال" at bounding box center [678, 225] width 226 height 20
click at [644, 226] on input "الة حاسبة كاسيو 12 رقم ديجيتال dm 1200" at bounding box center [678, 225] width 226 height 20
type input "الة حاسبة كاسيو 12 رقم ديجيتال dm 1200"
drag, startPoint x: 644, startPoint y: 226, endPoint x: 435, endPoint y: 293, distance: 219.9
click at [436, 296] on button "تأكيد" at bounding box center [439, 297] width 45 height 24
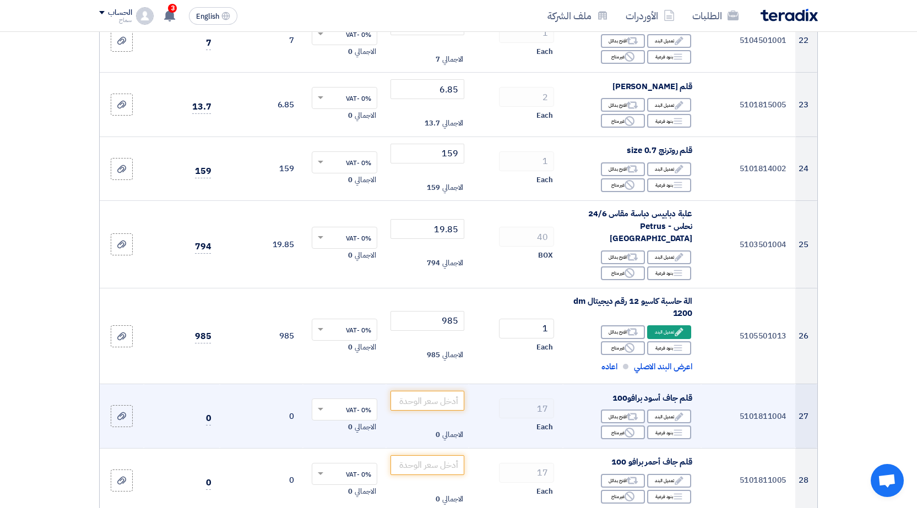
scroll to position [1762, 0]
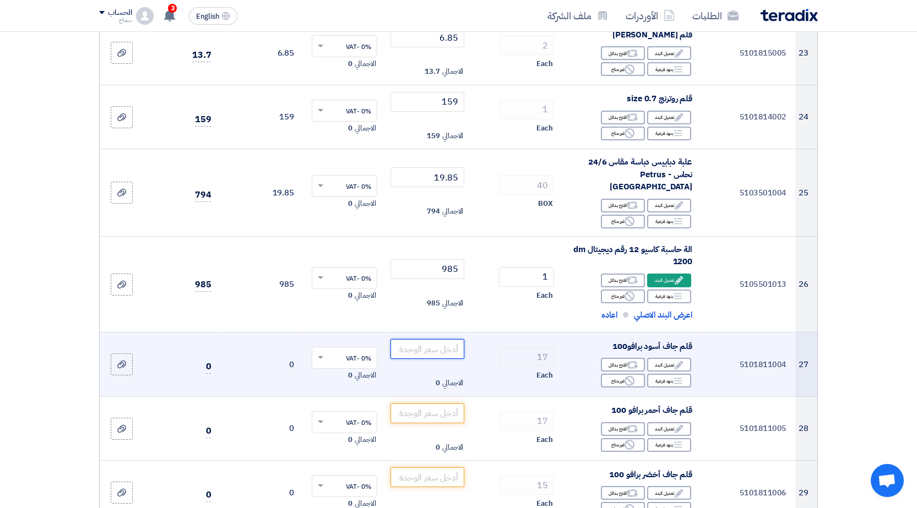
click at [410, 339] on input "number" at bounding box center [427, 349] width 74 height 20
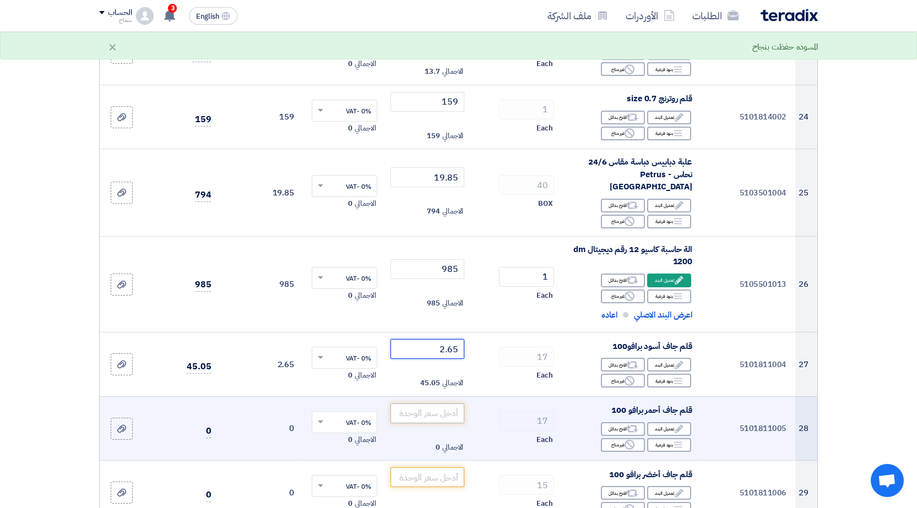
type input "2.65"
click at [411, 404] on input "number" at bounding box center [427, 414] width 74 height 20
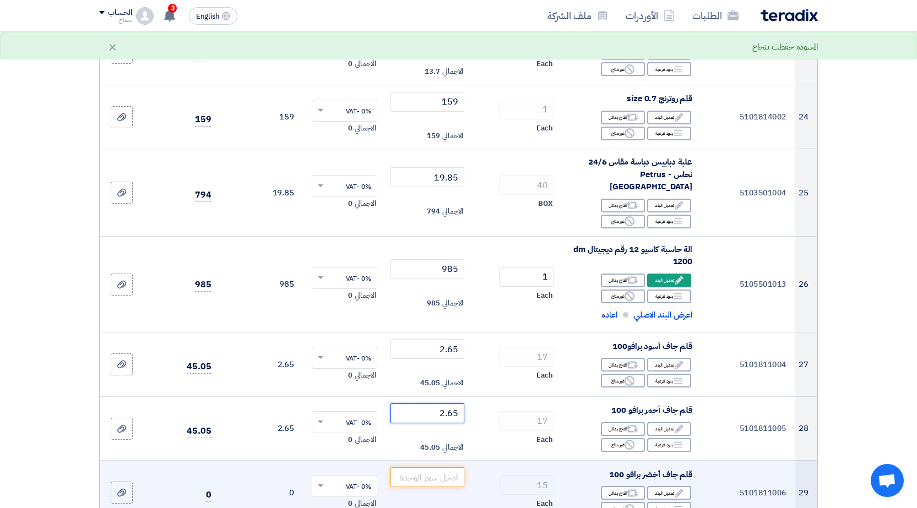
type input "2.65"
click at [383, 462] on td "0% -VAT × الاجمالي 0" at bounding box center [344, 493] width 83 height 64
click at [419, 467] on input "number" at bounding box center [427, 477] width 74 height 20
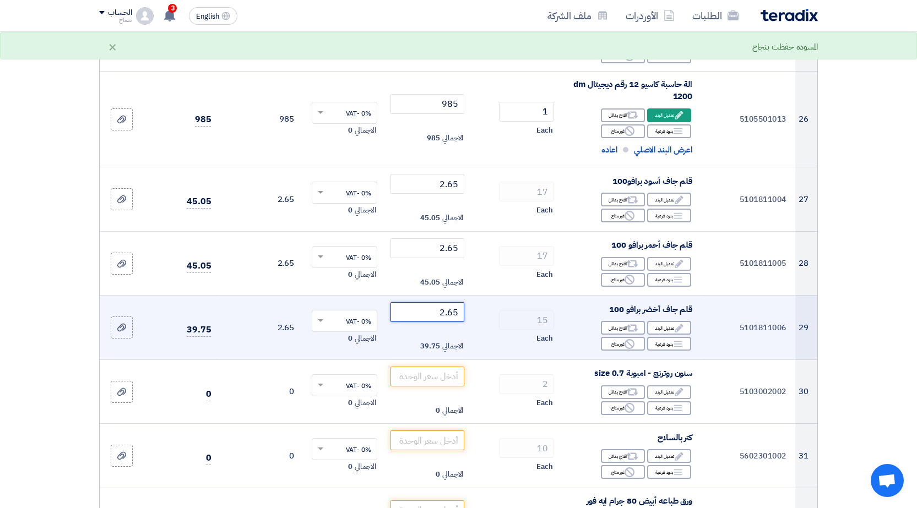
scroll to position [1982, 0]
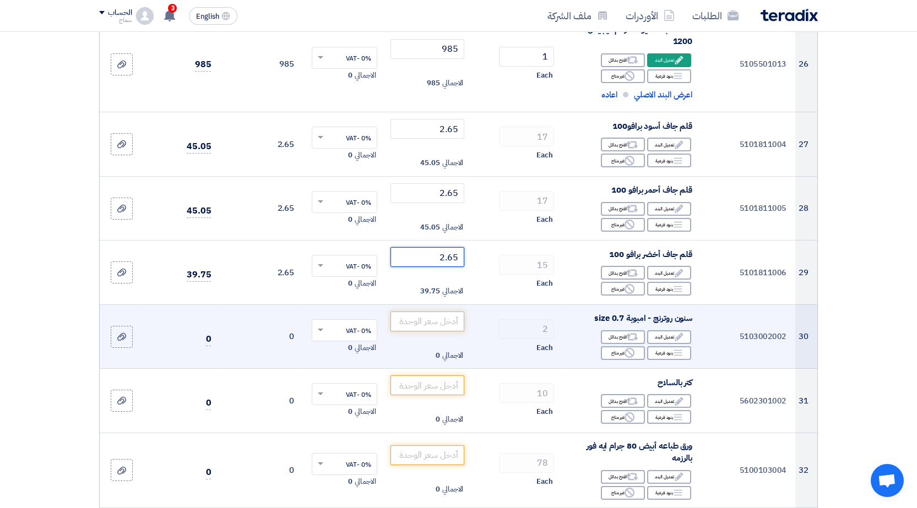
type input "2.65"
click at [415, 312] on input "number" at bounding box center [427, 322] width 74 height 20
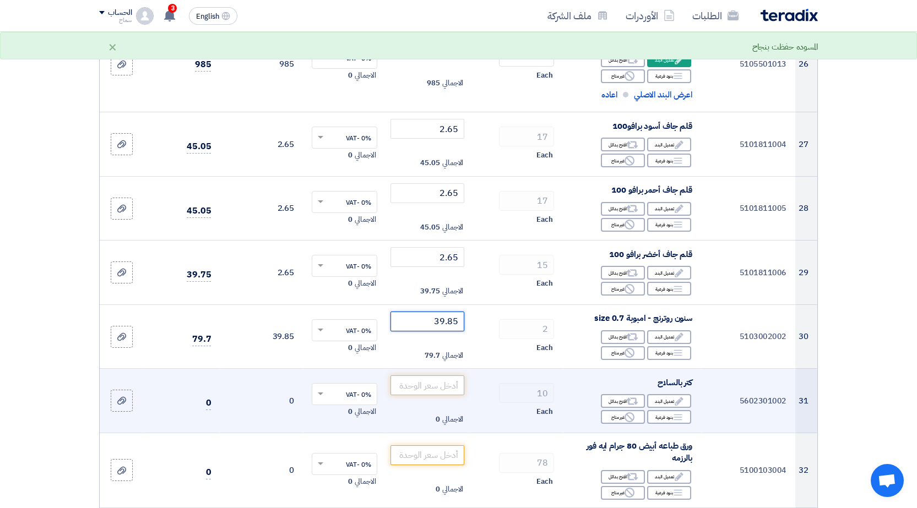
type input "39.85"
click at [405, 376] on input "number" at bounding box center [427, 385] width 74 height 20
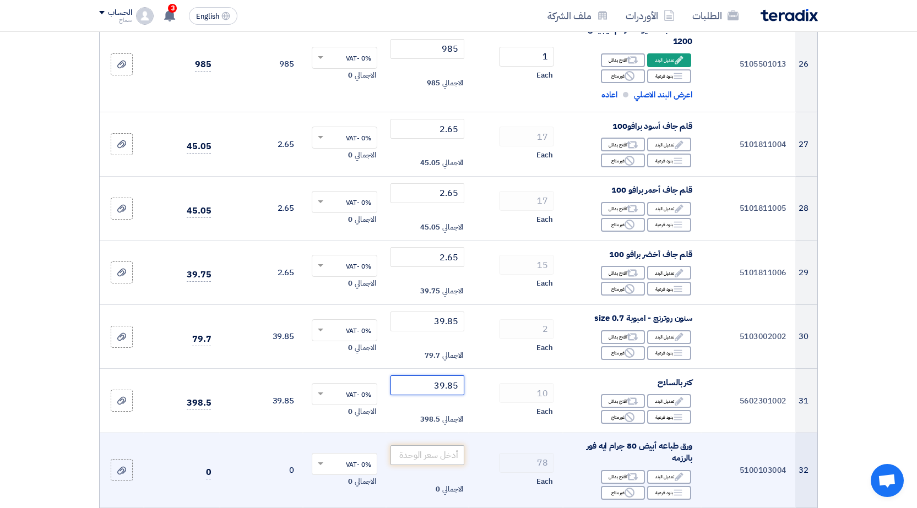
type input "39.85"
click at [406, 446] on input "number" at bounding box center [427, 455] width 74 height 20
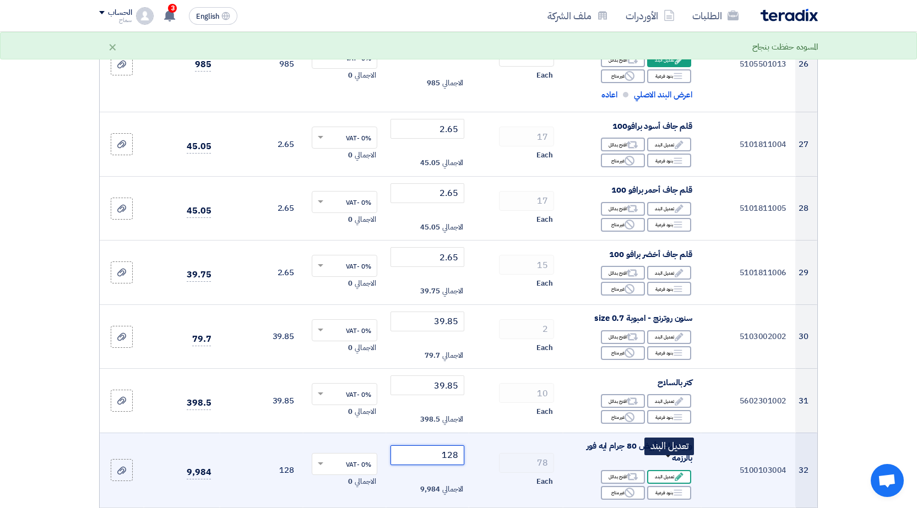
type input "128"
click at [665, 470] on div "Edit تعديل البند" at bounding box center [669, 477] width 44 height 14
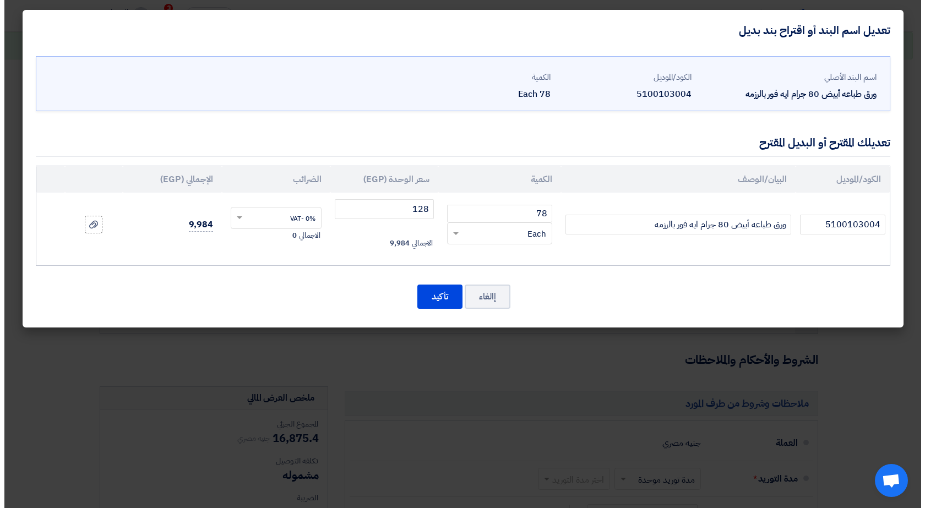
scroll to position [1551, 0]
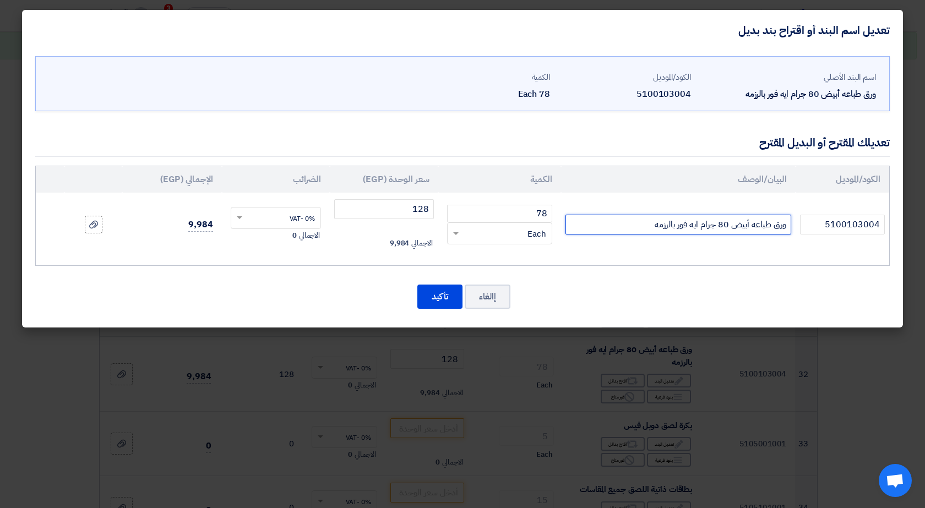
click at [644, 224] on input "ورق طباعه أبيض 80 جرام ايه فور بالرزمه" at bounding box center [678, 225] width 226 height 20
type input "ورق طباعه أبيض 80 جرام ايه فور بالرزمه start up اماراتي"
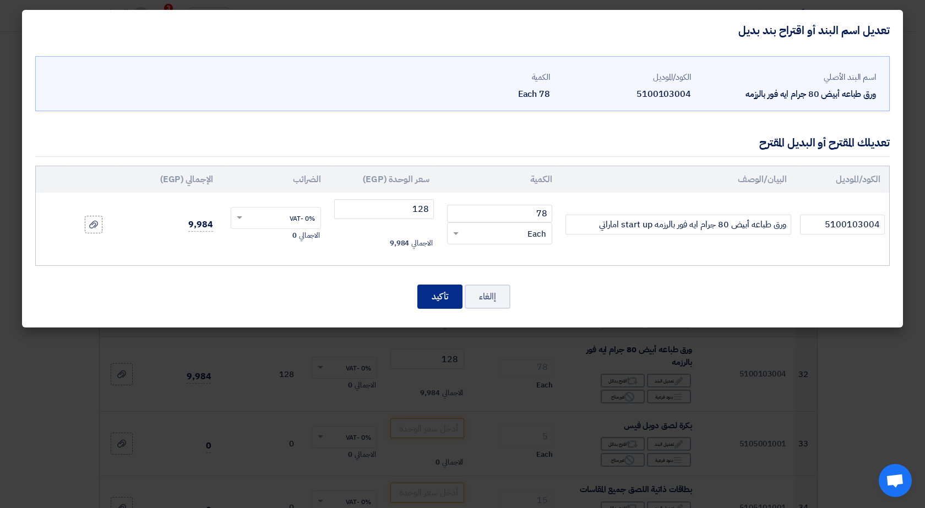
click at [432, 296] on button "تأكيد" at bounding box center [439, 297] width 45 height 24
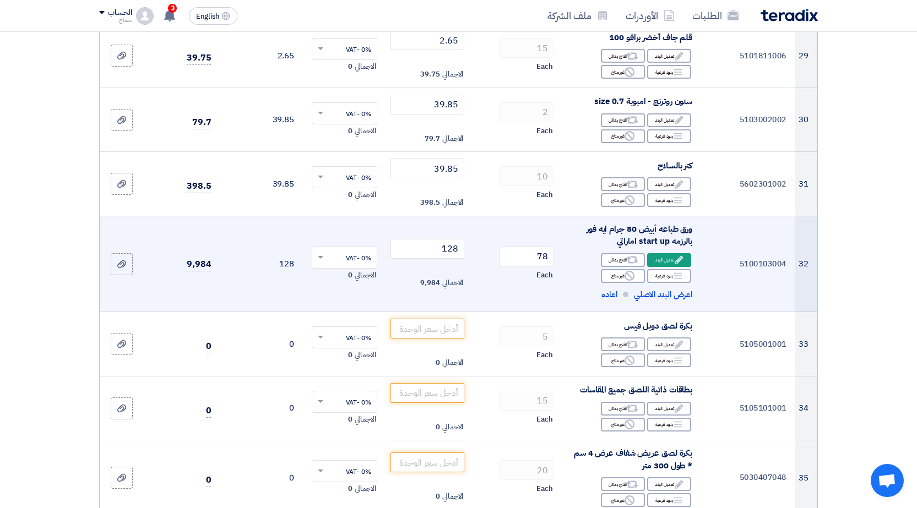
scroll to position [2202, 0]
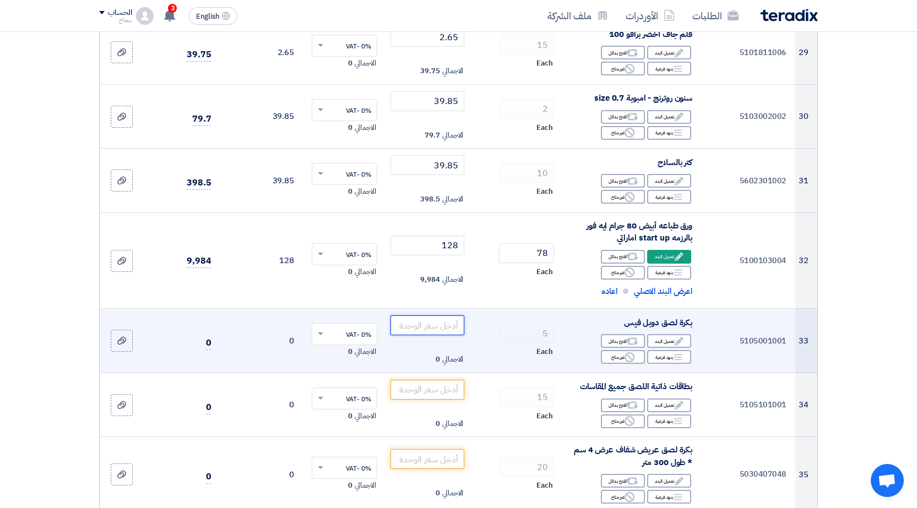
click at [439, 318] on input "number" at bounding box center [427, 325] width 74 height 20
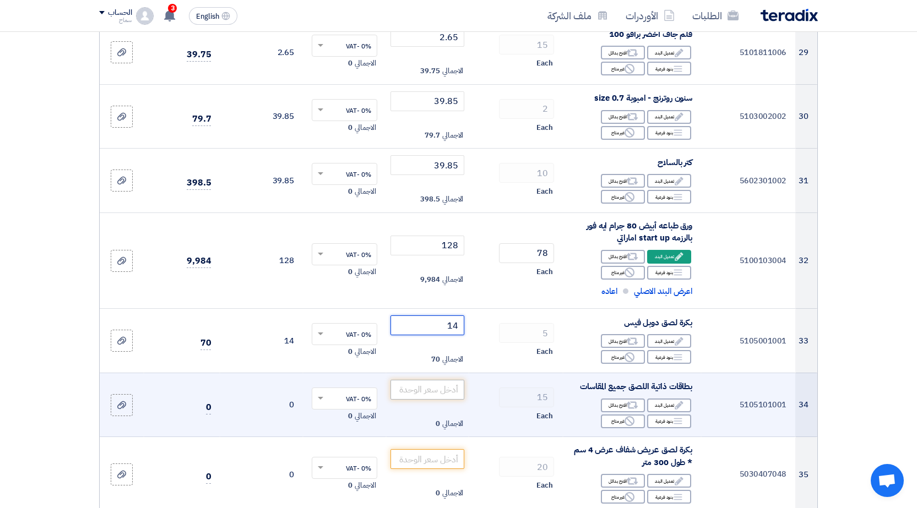
type input "14"
click at [432, 381] on input "number" at bounding box center [427, 390] width 74 height 20
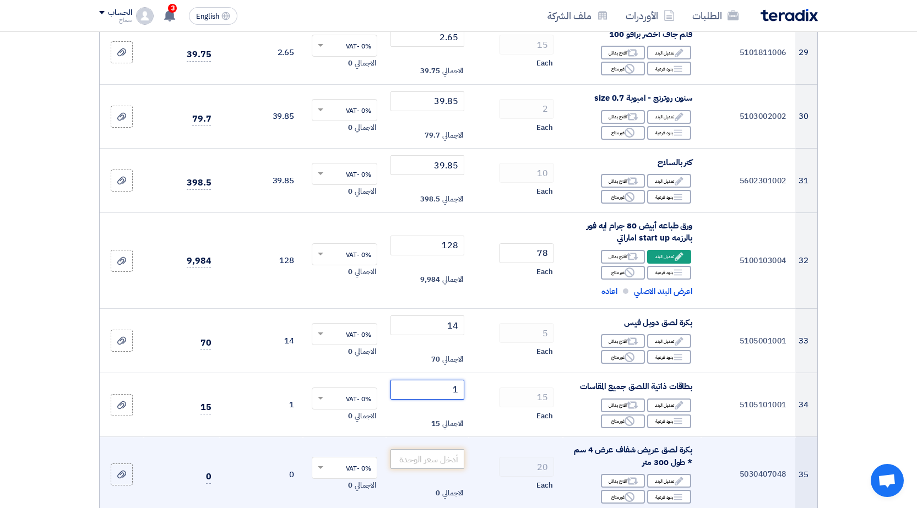
type input "1"
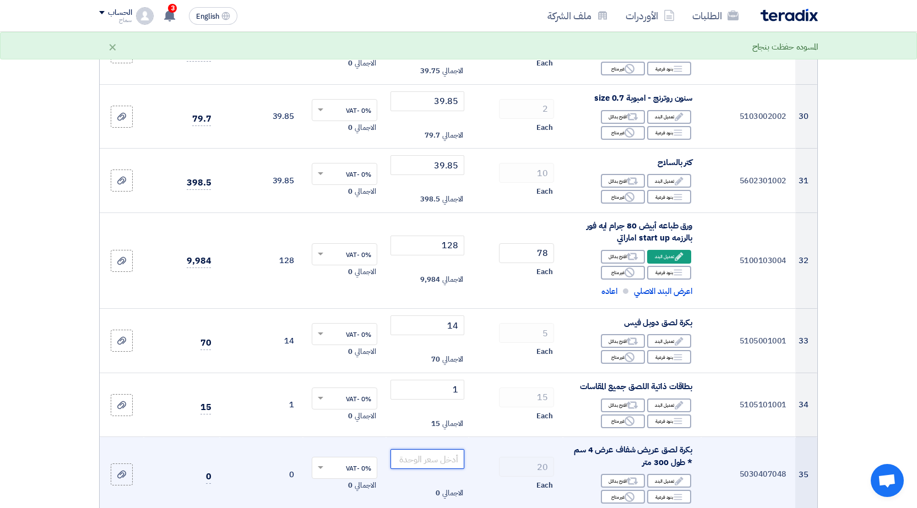
click at [435, 449] on input "number" at bounding box center [427, 459] width 74 height 20
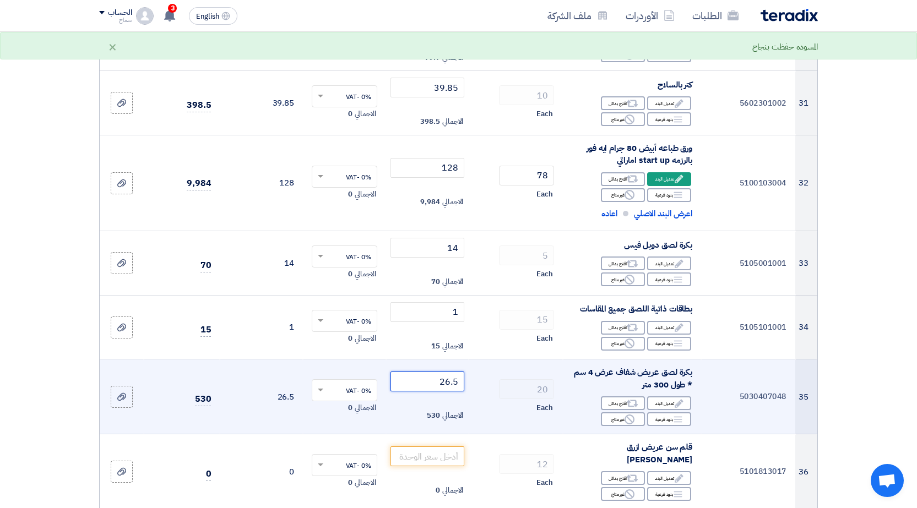
scroll to position [2312, 0]
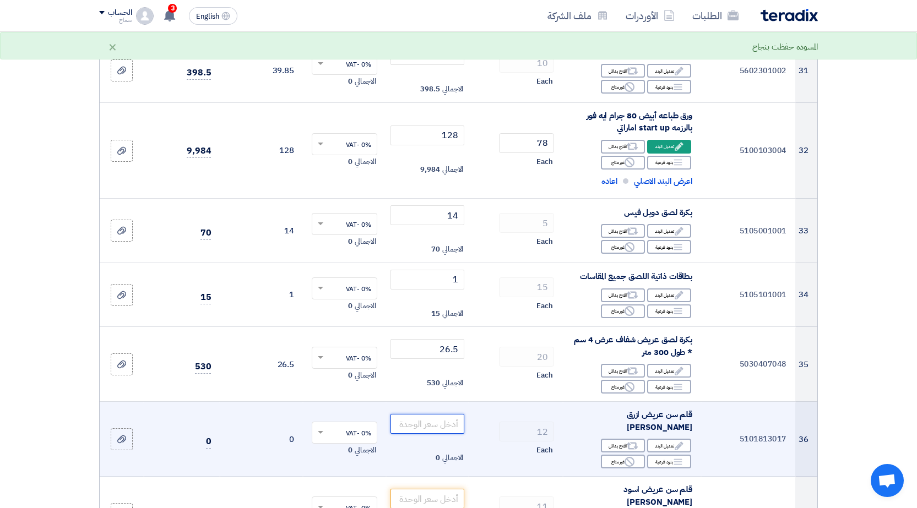
click at [450, 414] on input "number" at bounding box center [427, 424] width 74 height 20
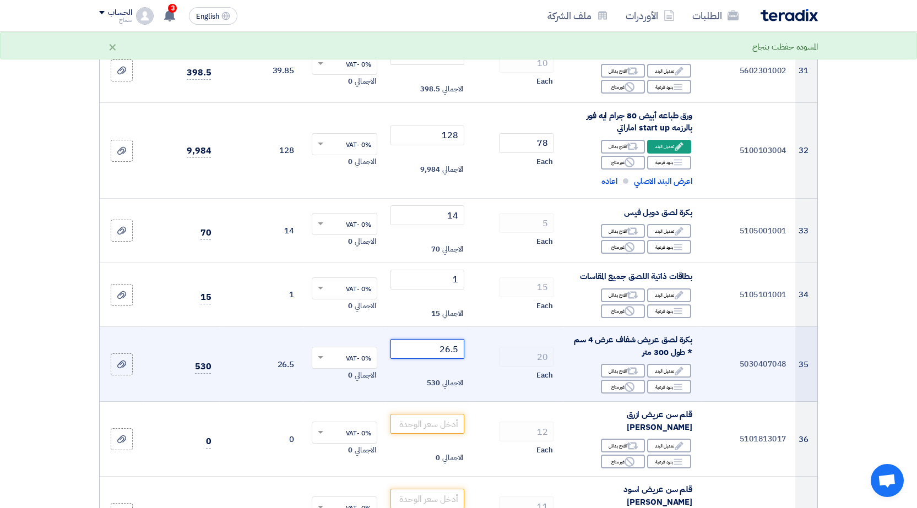
click at [450, 339] on input "26.5" at bounding box center [427, 349] width 74 height 20
click at [449, 339] on input "26.5" at bounding box center [427, 349] width 74 height 20
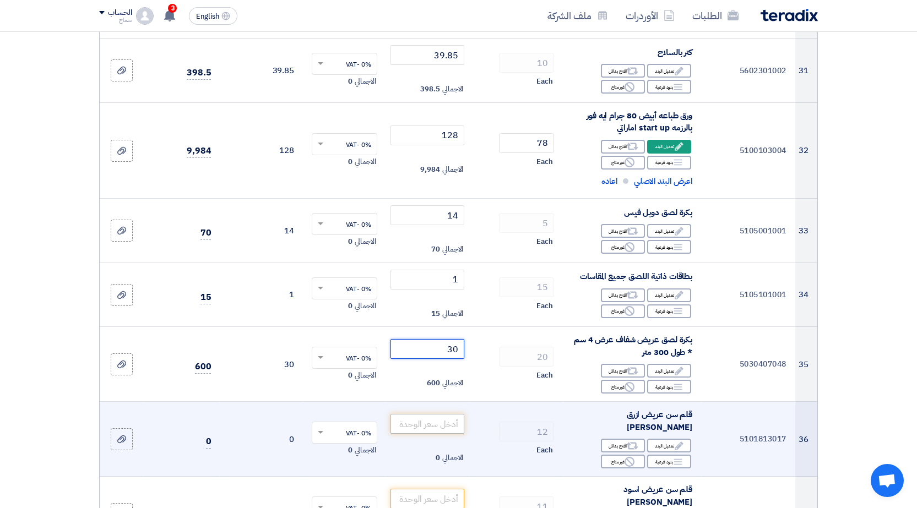
type input "30"
click at [440, 414] on input "number" at bounding box center [427, 424] width 74 height 20
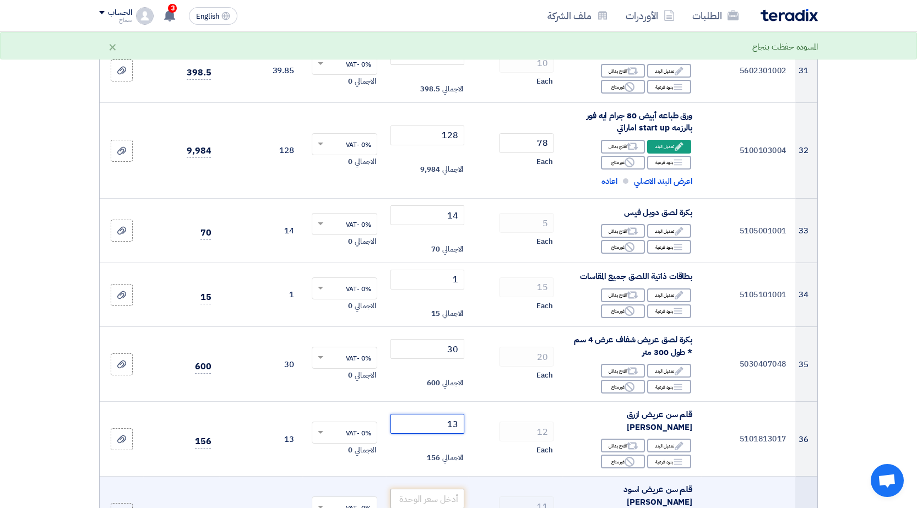
type input "13"
click at [432, 489] on input "number" at bounding box center [427, 499] width 74 height 20
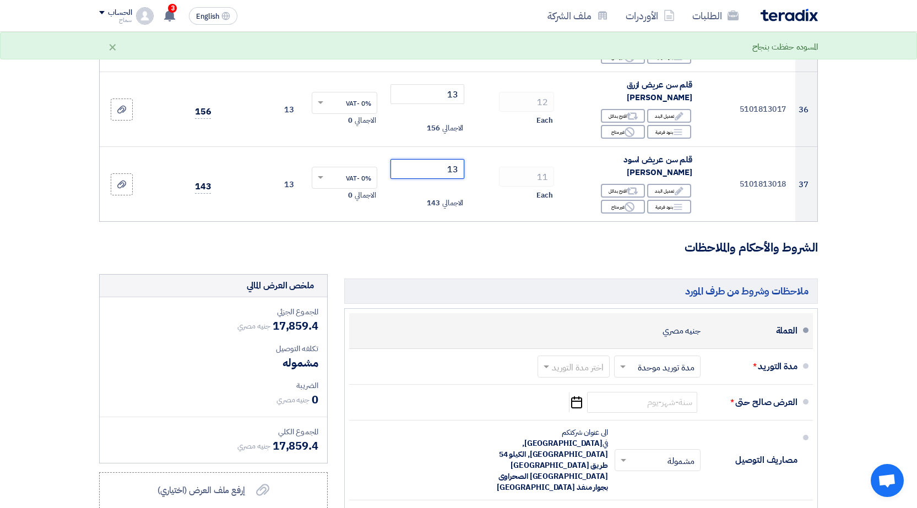
scroll to position [2642, 0]
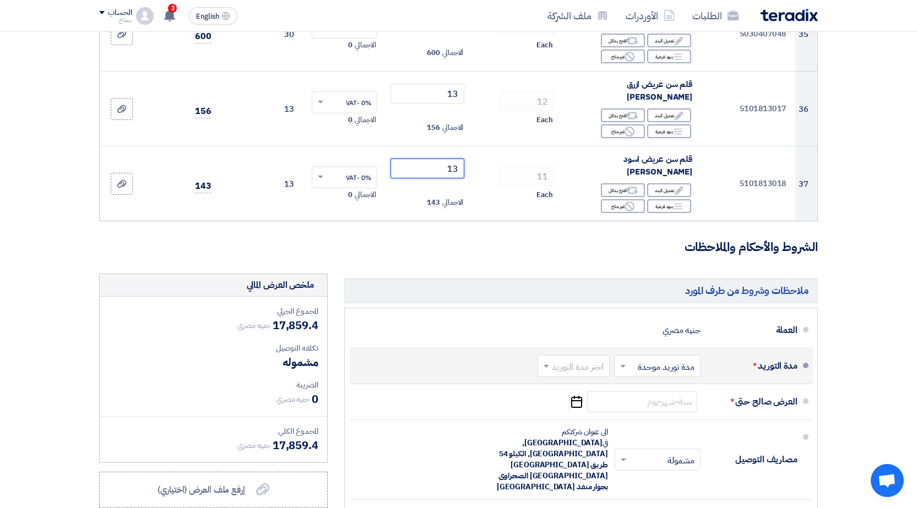
type input "13"
click at [584, 359] on input "text" at bounding box center [571, 367] width 67 height 16
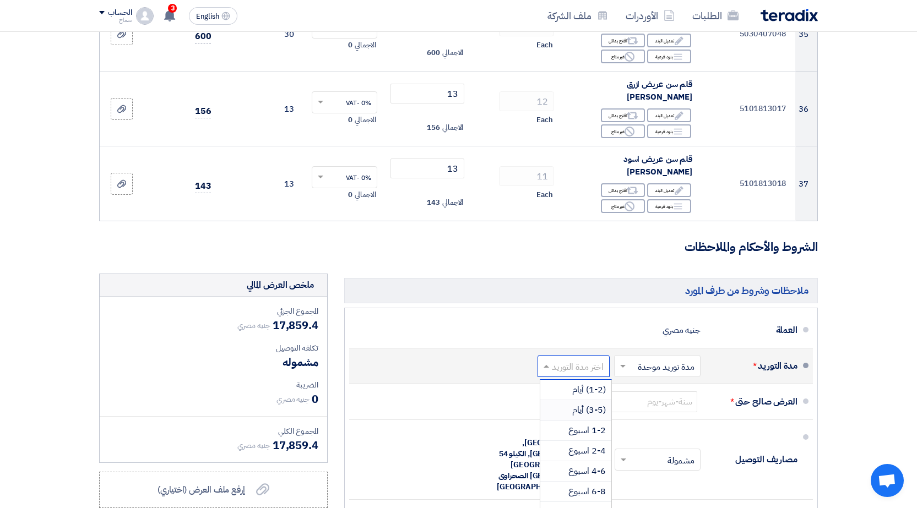
click at [587, 404] on span "(3-5) أيام" at bounding box center [589, 410] width 34 height 13
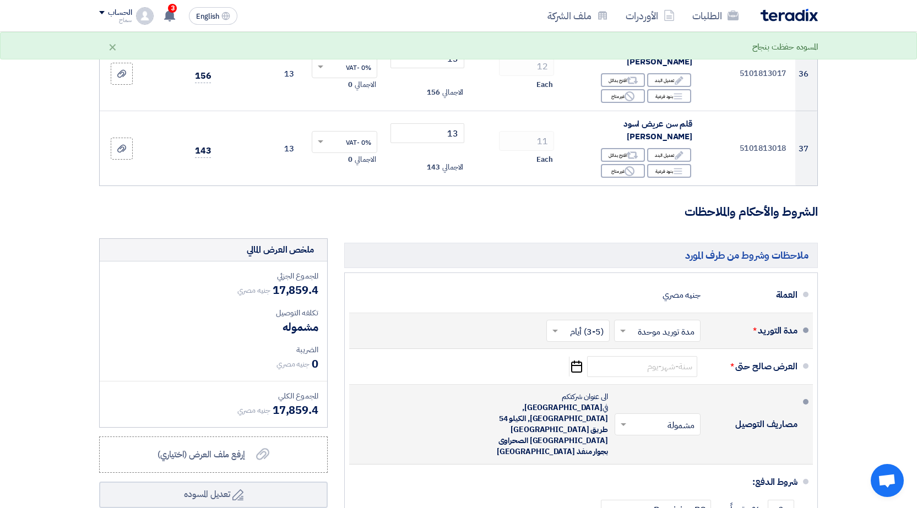
scroll to position [2698, 0]
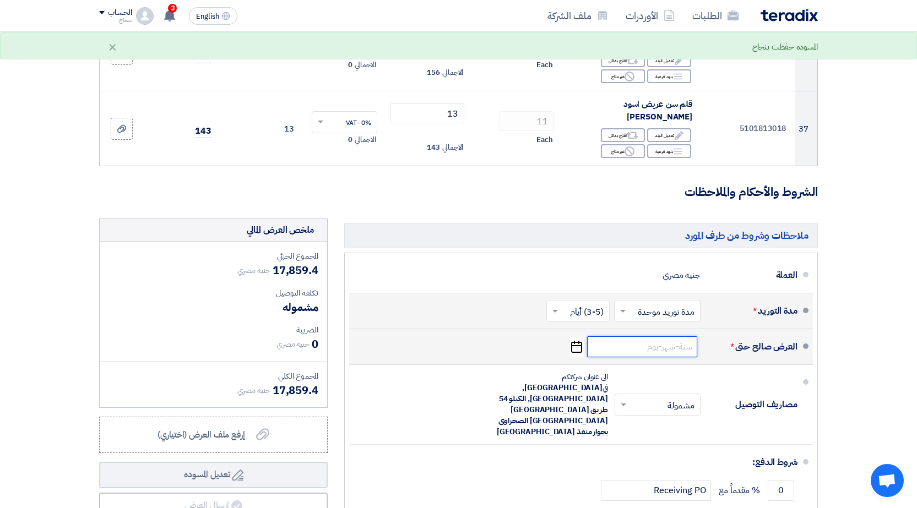
click at [626, 336] on input at bounding box center [642, 346] width 110 height 21
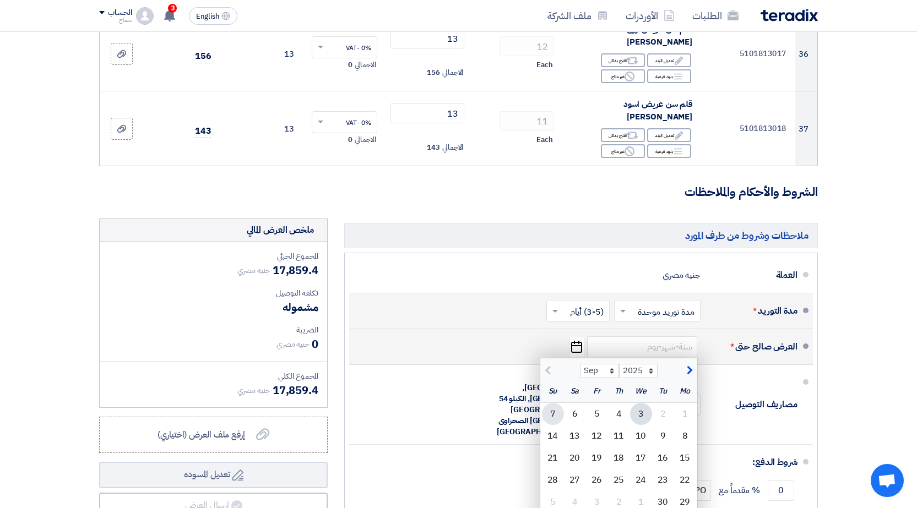
click at [548, 403] on div "7" at bounding box center [553, 414] width 22 height 22
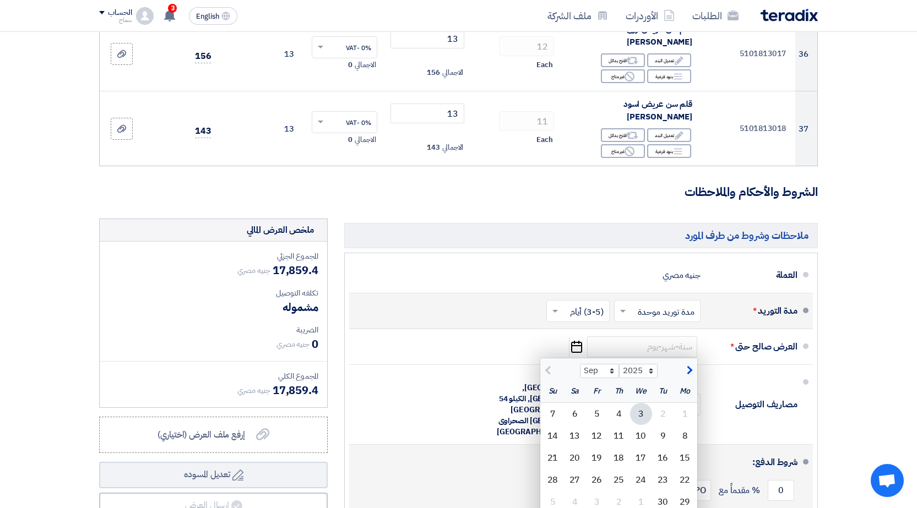
type input "[DATE]"
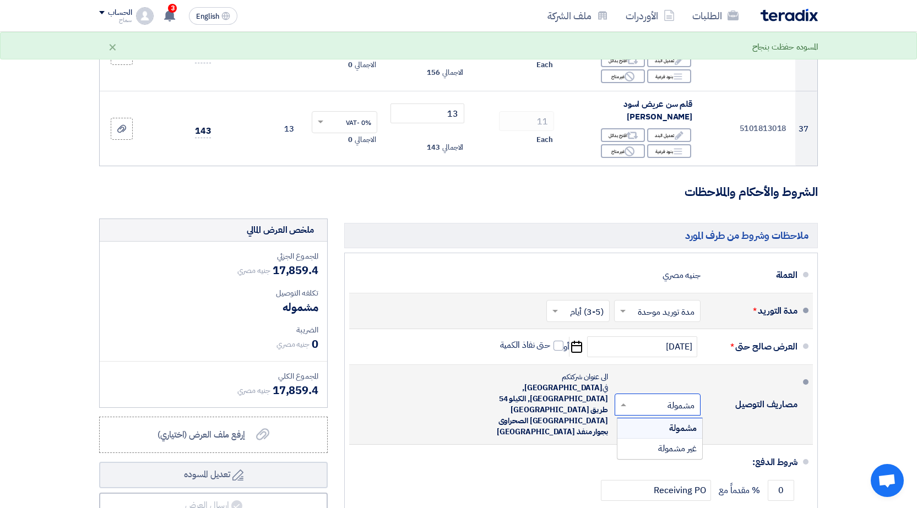
click at [651, 397] on input "text" at bounding box center [655, 405] width 80 height 16
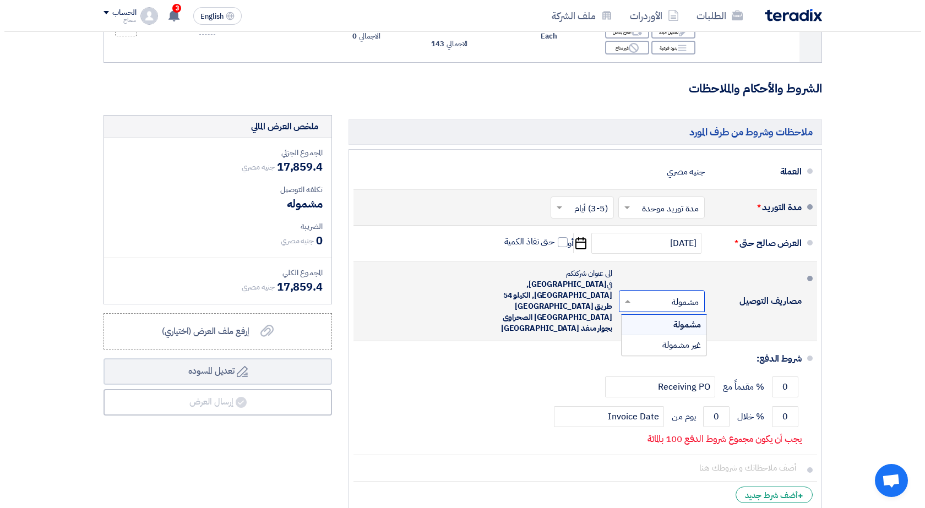
scroll to position [2808, 0]
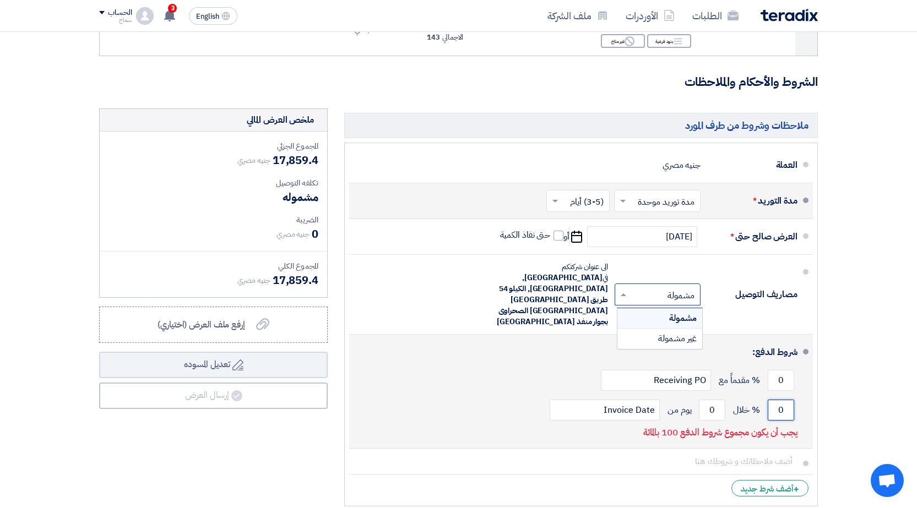
click at [779, 400] on input "0" at bounding box center [780, 410] width 26 height 21
drag, startPoint x: 786, startPoint y: 344, endPoint x: 772, endPoint y: 345, distance: 13.9
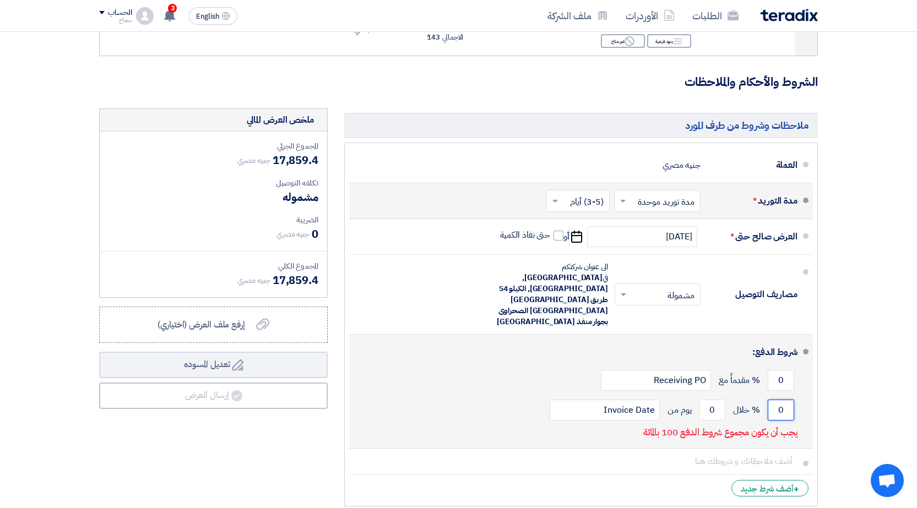
click at [772, 400] on input "0" at bounding box center [780, 410] width 26 height 21
type input "100"
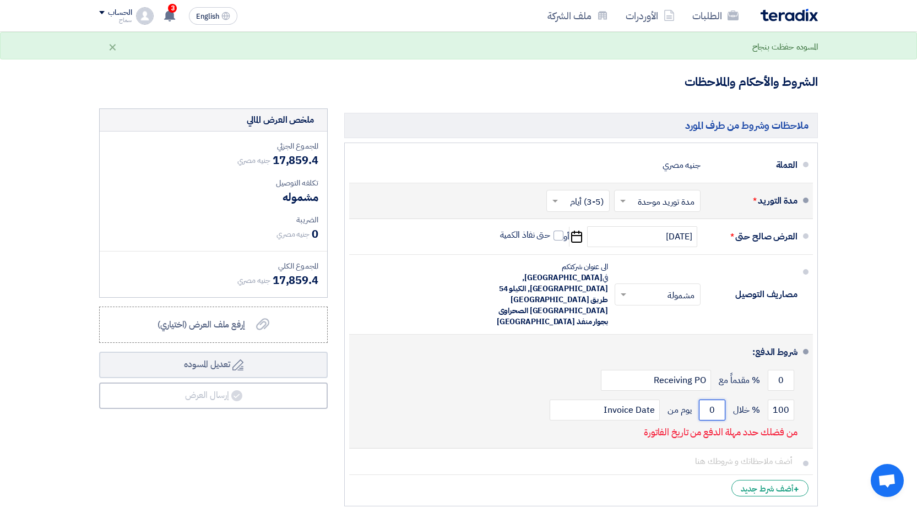
drag, startPoint x: 711, startPoint y: 345, endPoint x: 716, endPoint y: 343, distance: 5.7
click at [716, 400] on input "0" at bounding box center [712, 410] width 26 height 21
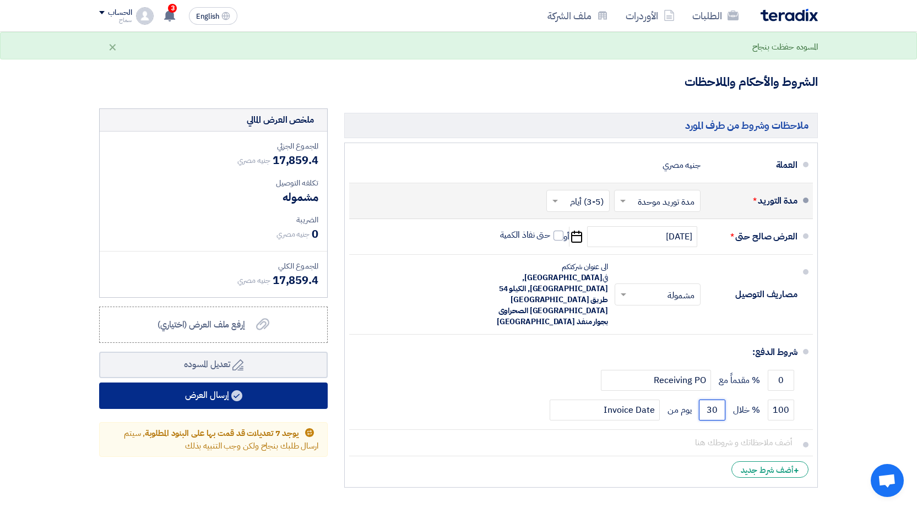
type input "30"
click at [112, 383] on button "إرسال العرض" at bounding box center [213, 396] width 228 height 26
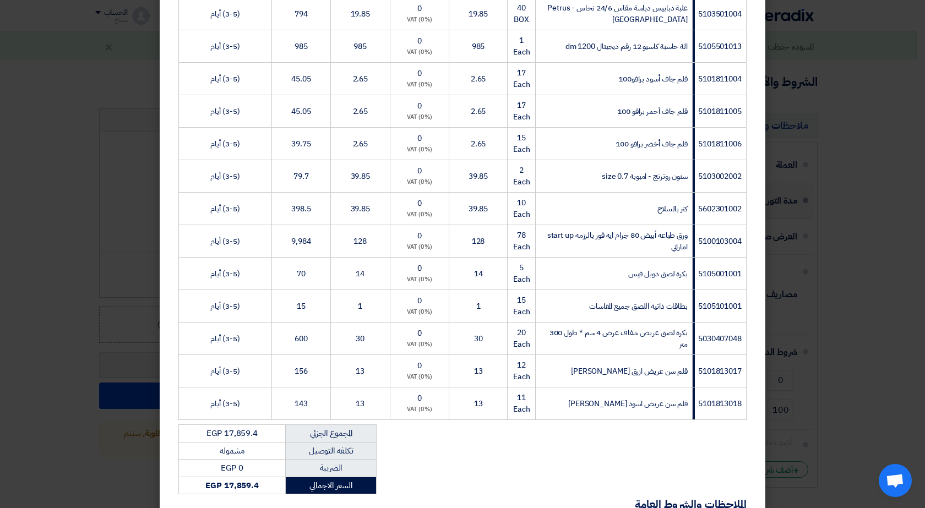
scroll to position [1148, 0]
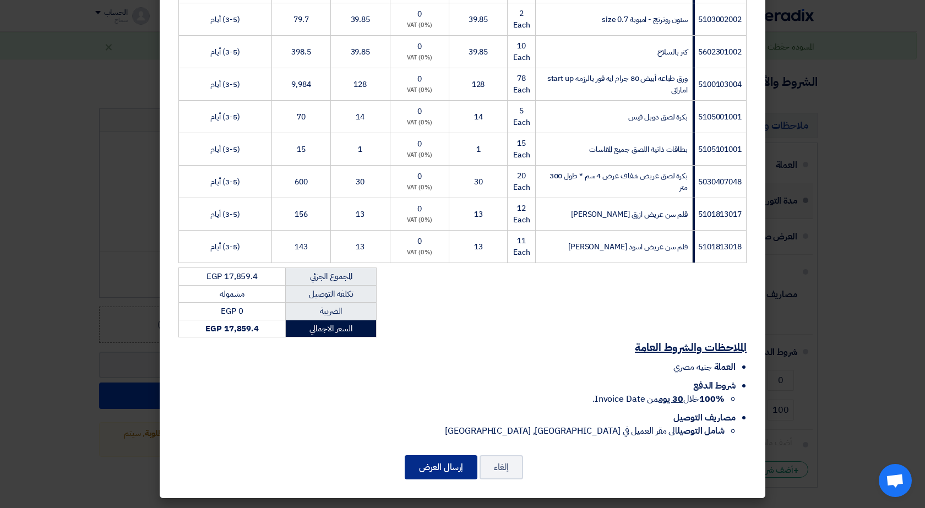
click at [453, 475] on button "إرسال العرض" at bounding box center [441, 467] width 73 height 24
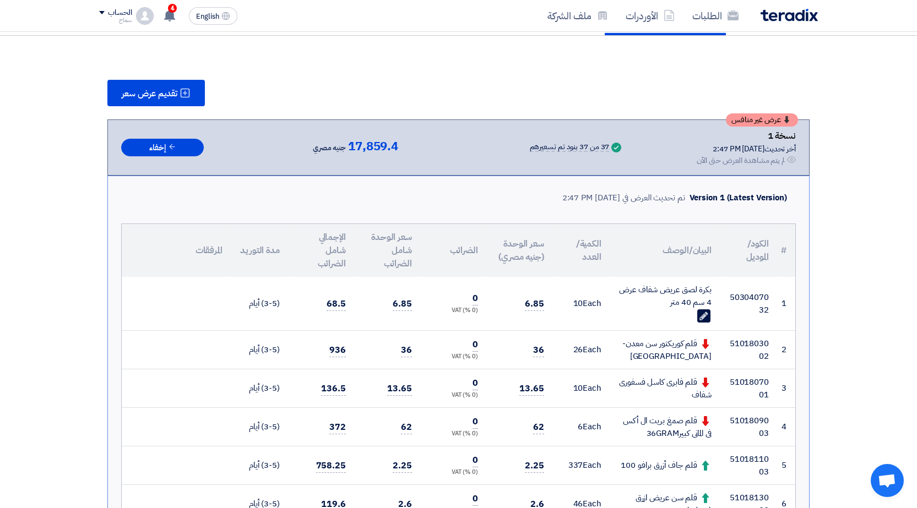
scroll to position [110, 0]
